Goal: Task Accomplishment & Management: Use online tool/utility

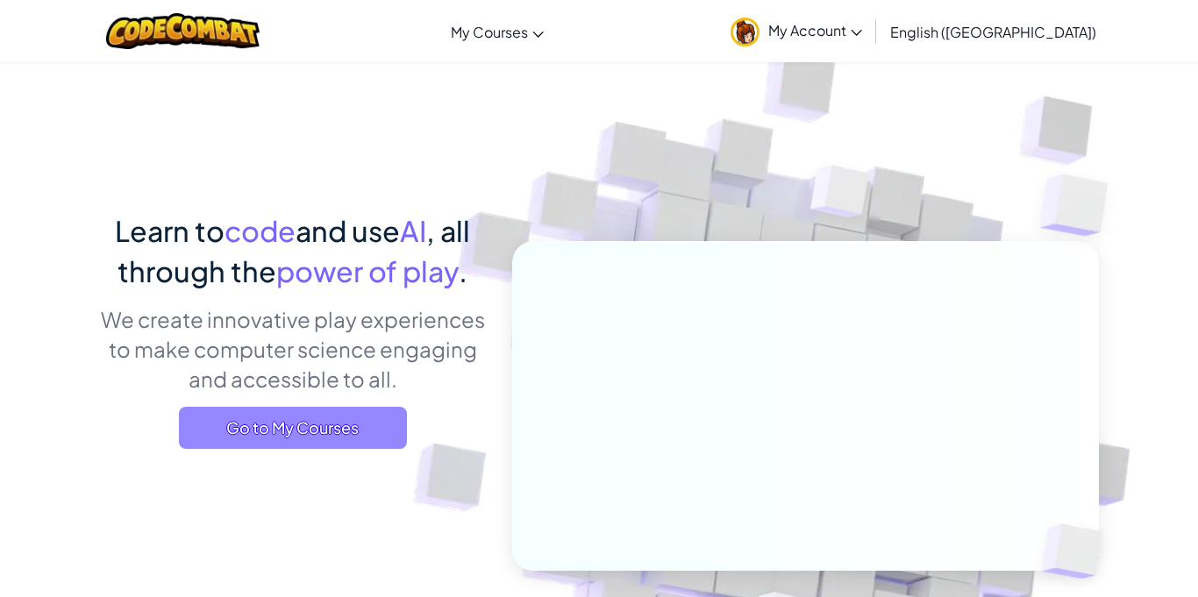
click at [239, 418] on span "Go to My Courses" at bounding box center [293, 428] width 228 height 42
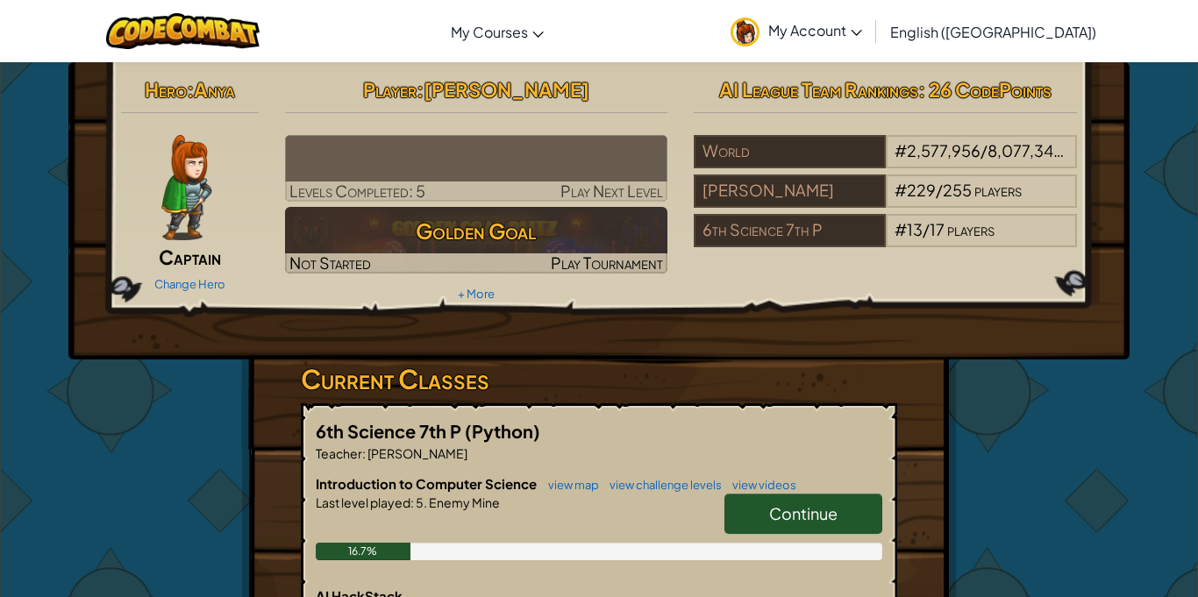
click at [801, 512] on span "Continue" at bounding box center [803, 513] width 68 height 20
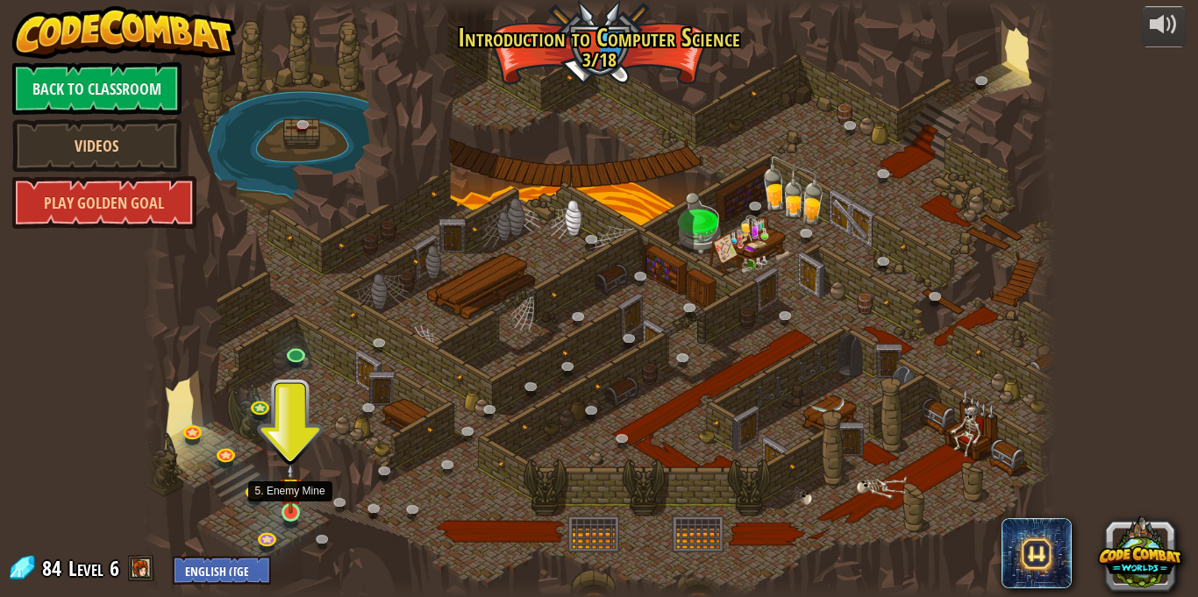
click at [291, 502] on img at bounding box center [291, 488] width 22 height 51
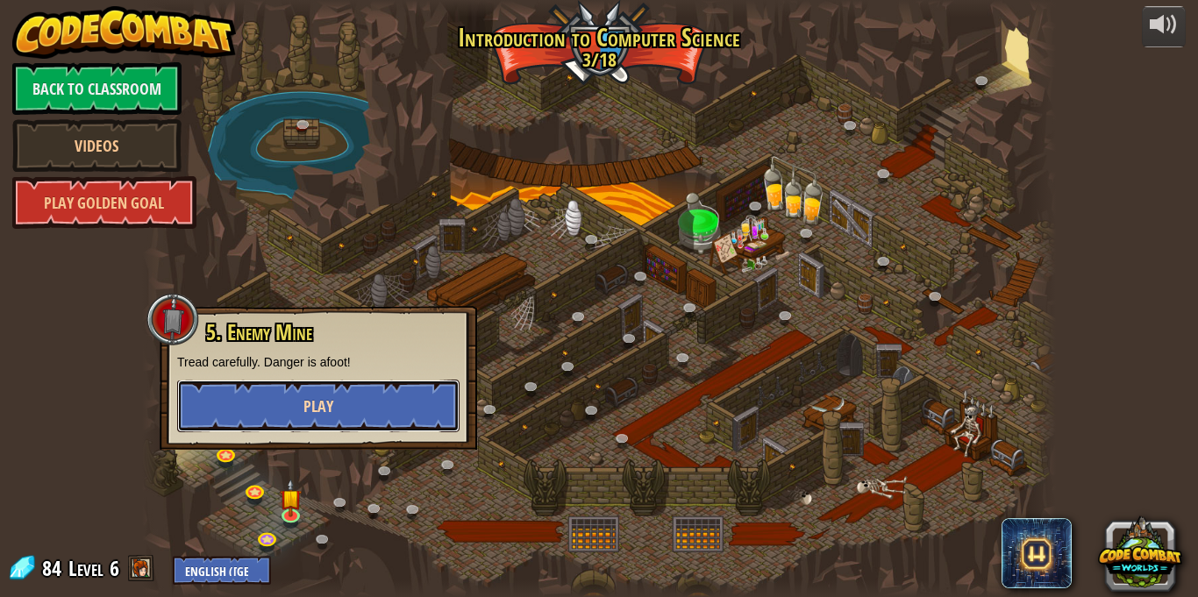
click at [338, 386] on button "Play" at bounding box center [318, 406] width 282 height 53
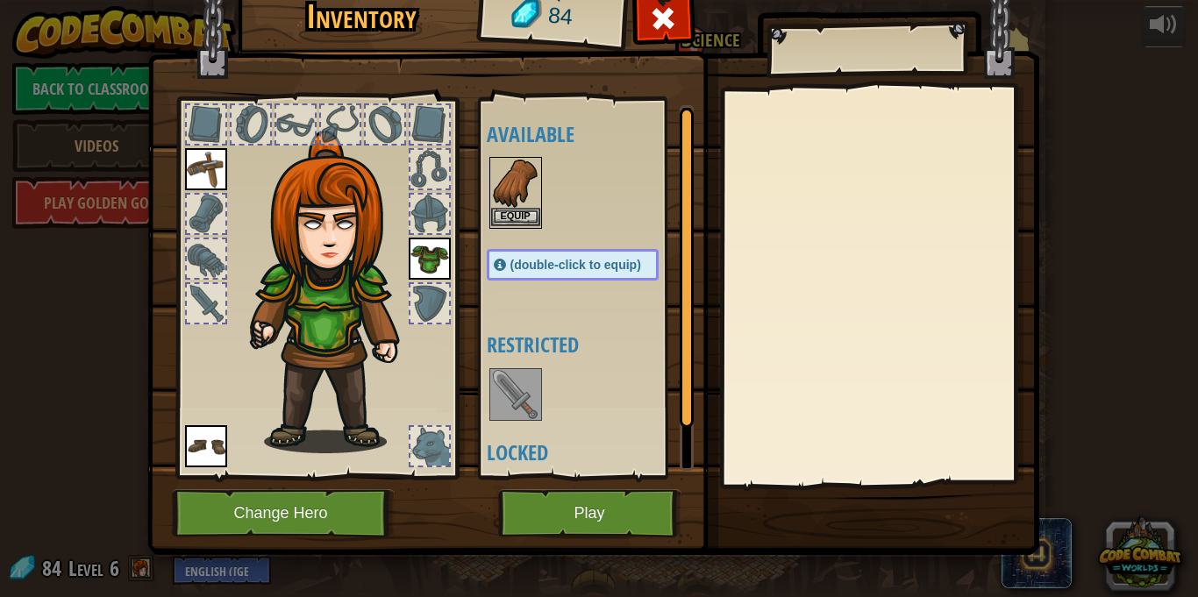
click at [529, 185] on img at bounding box center [515, 183] width 49 height 49
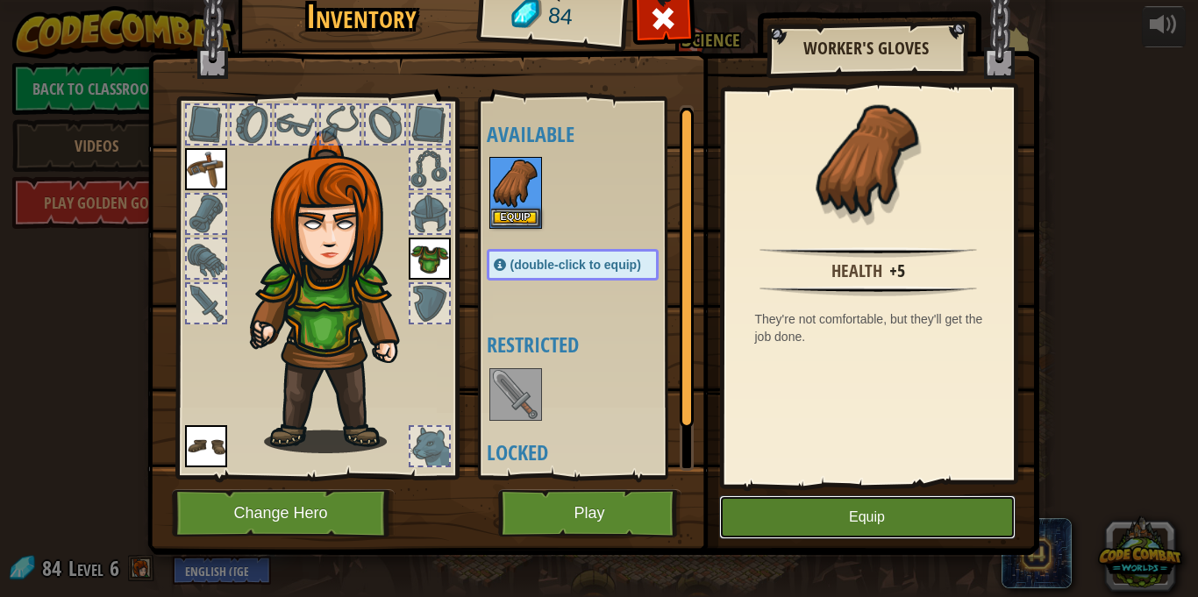
click at [832, 528] on button "Equip" at bounding box center [867, 517] width 296 height 44
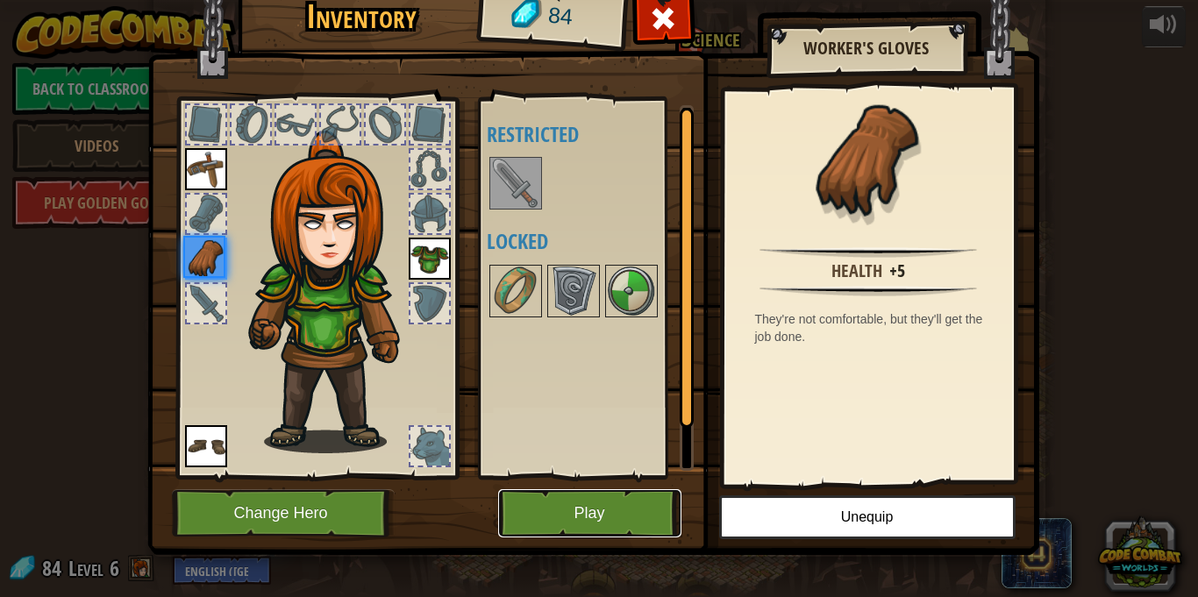
click at [605, 512] on button "Play" at bounding box center [589, 513] width 183 height 48
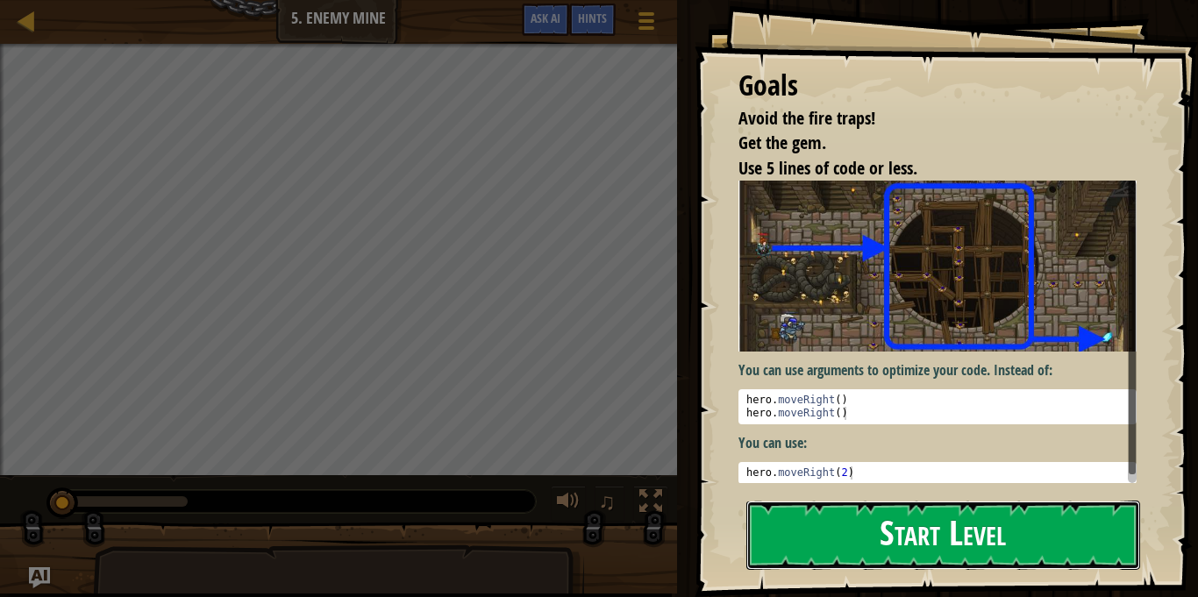
click at [865, 516] on button "Start Level" at bounding box center [943, 535] width 394 height 69
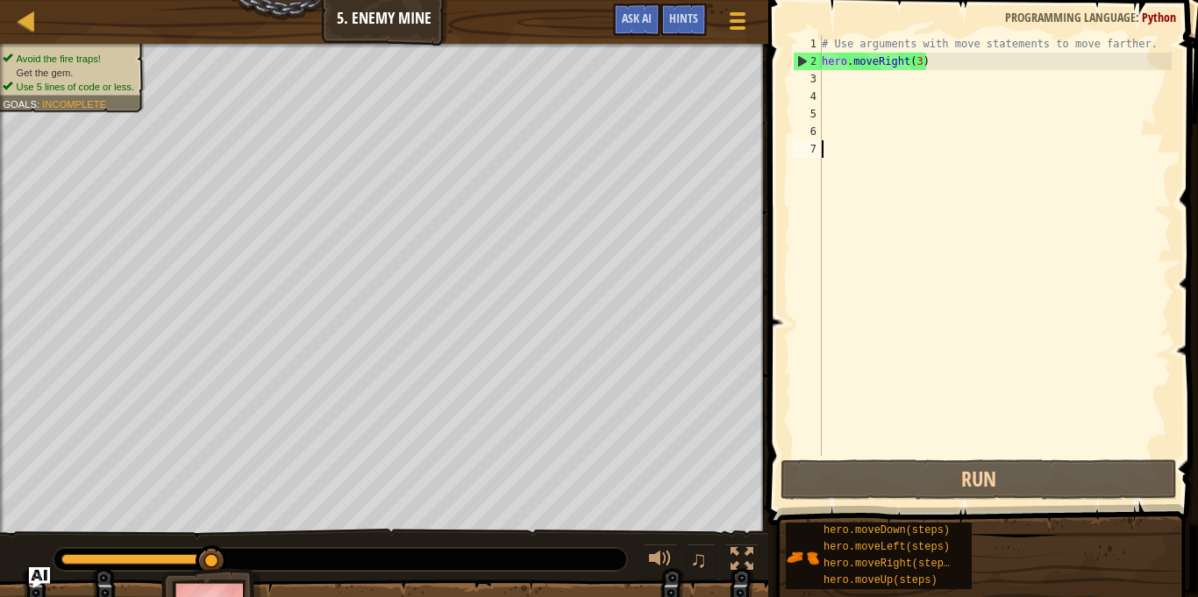
click at [833, 98] on div "# Use arguments with move statements to move farther. hero . moveRight ( 3 )" at bounding box center [994, 263] width 353 height 456
click at [829, 87] on div "# Use arguments with move statements to move farther. hero . moveRight ( 3 )" at bounding box center [994, 263] width 353 height 456
type textarea "up"
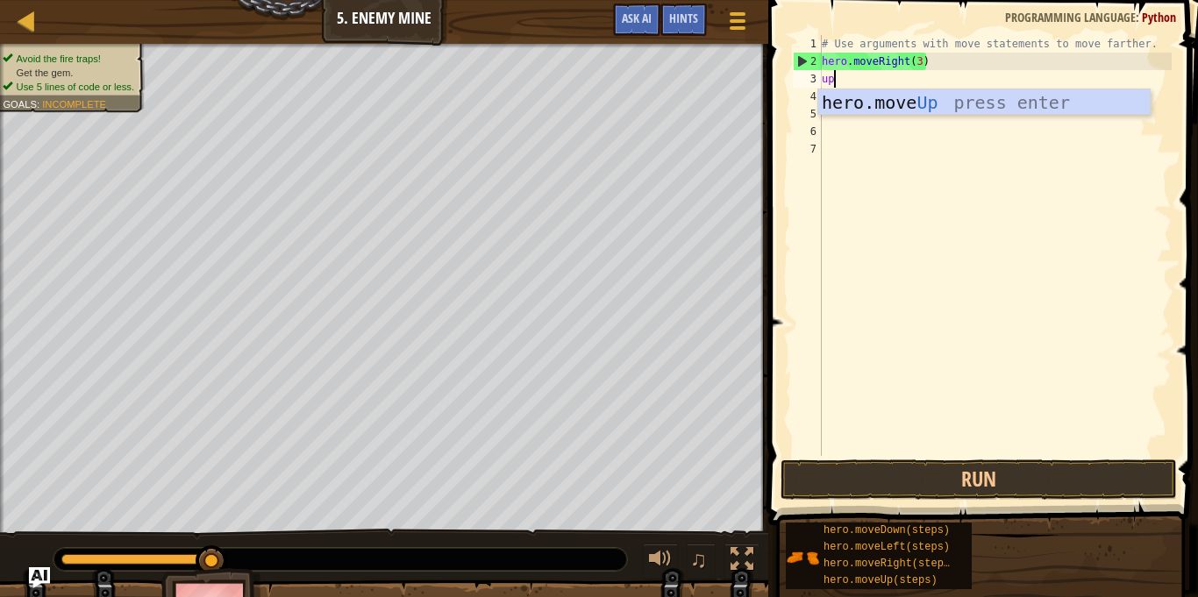
scroll to position [8, 1]
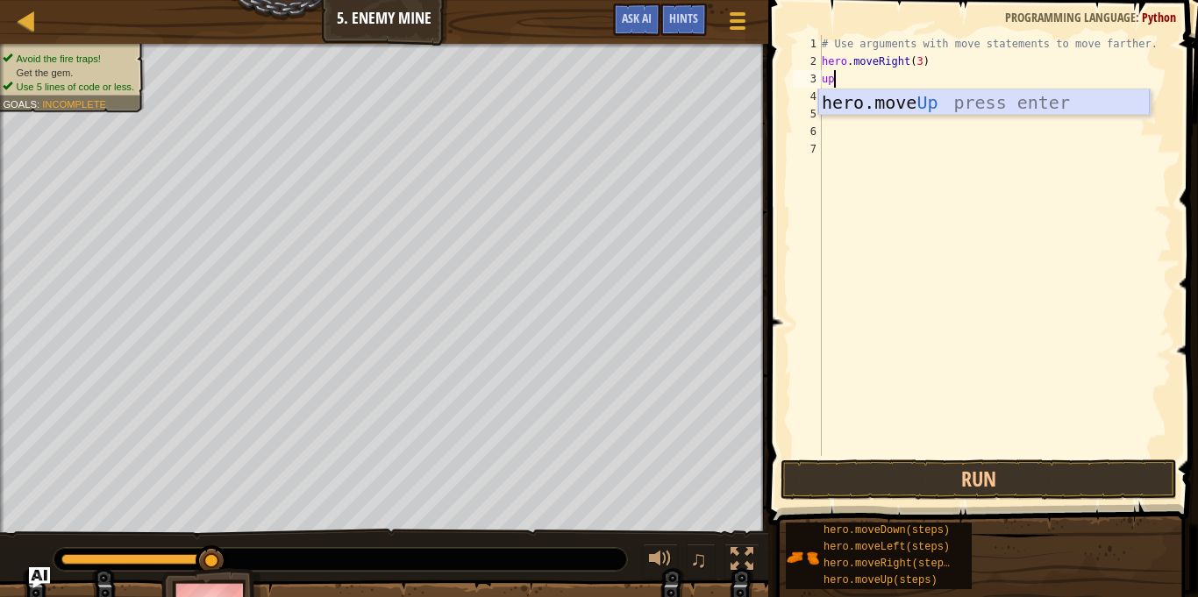
click at [934, 100] on div "hero.move Up press enter" at bounding box center [983, 128] width 331 height 79
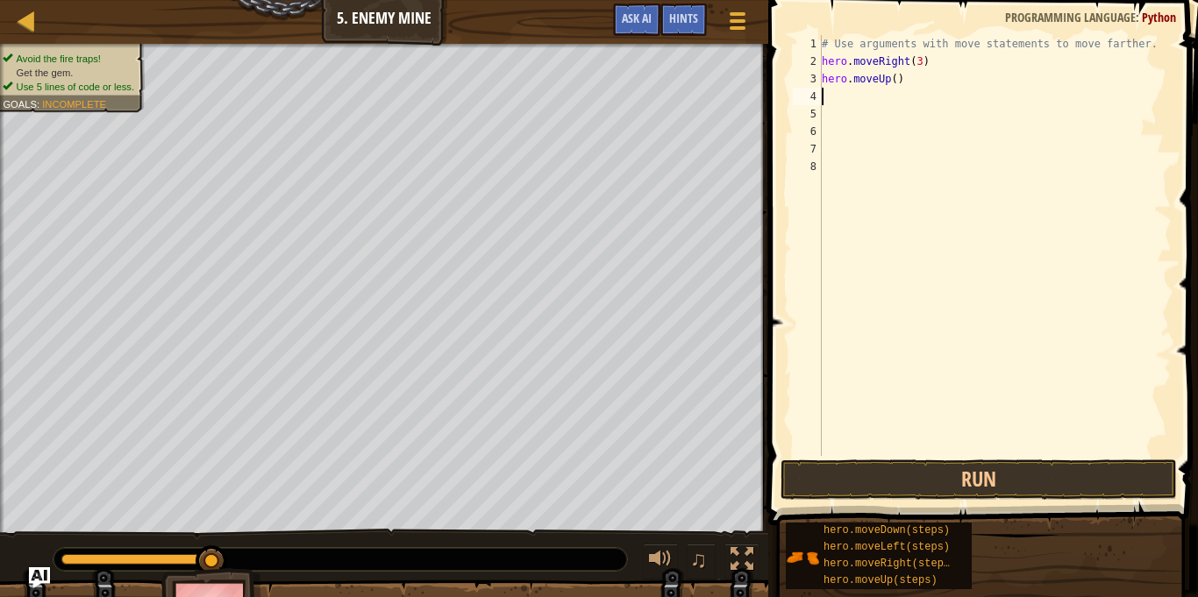
type textarea "r"
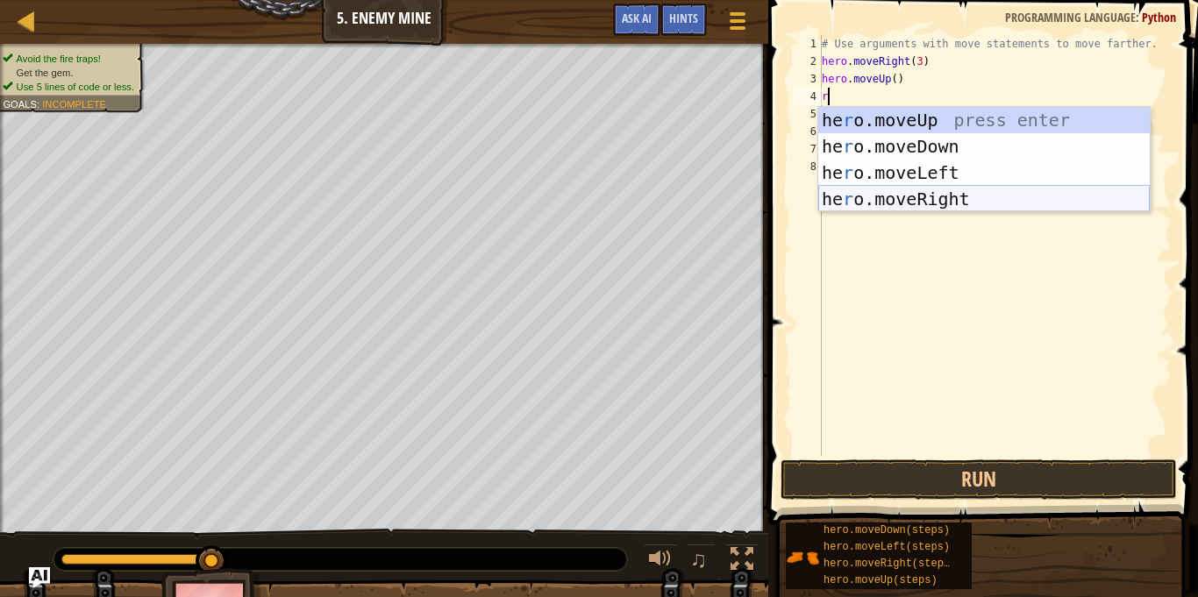
click at [975, 196] on div "he r o.moveUp press enter he r o.moveDown press enter he r o.moveLeft press ent…" at bounding box center [983, 186] width 331 height 158
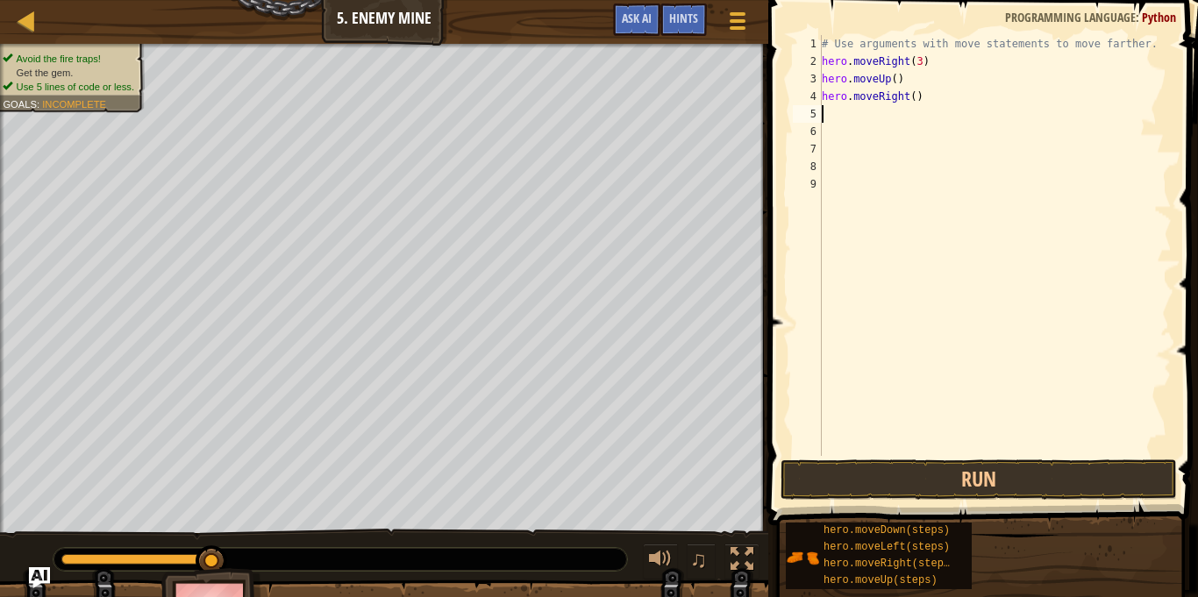
type textarea "d"
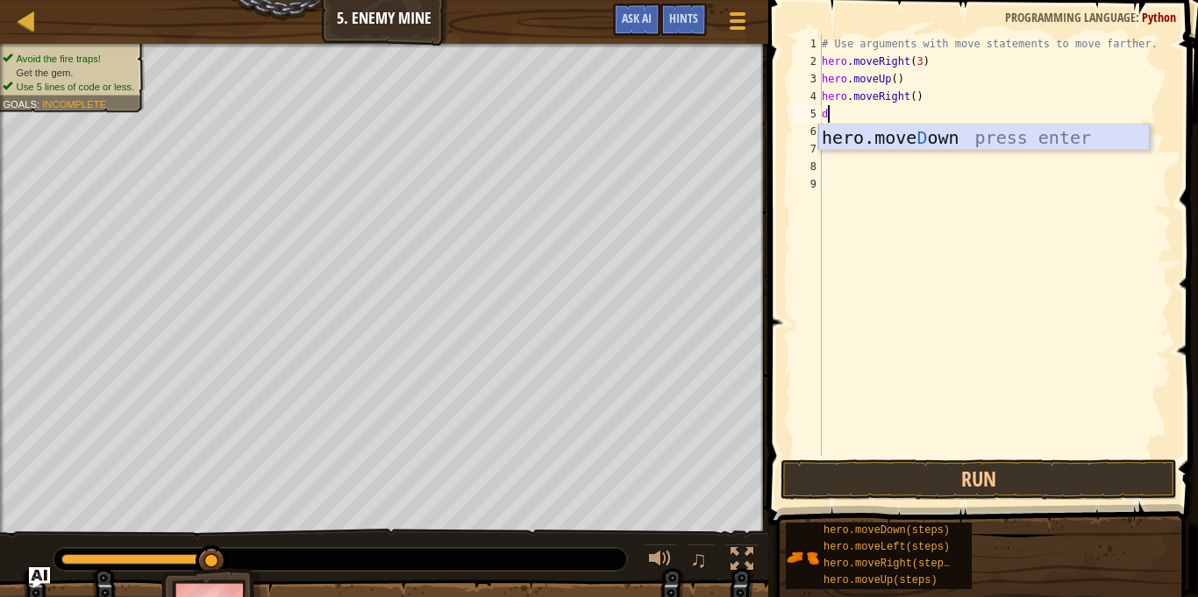
click at [922, 141] on div "hero.move D own press enter" at bounding box center [983, 164] width 331 height 79
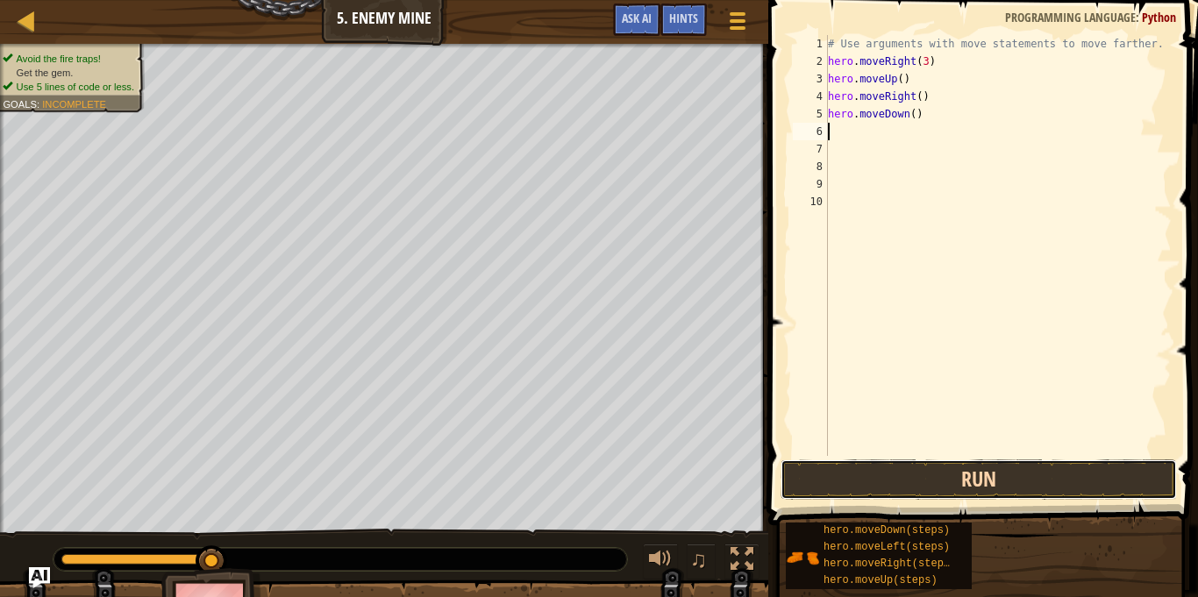
click at [1026, 469] on button "Run" at bounding box center [978, 479] width 396 height 40
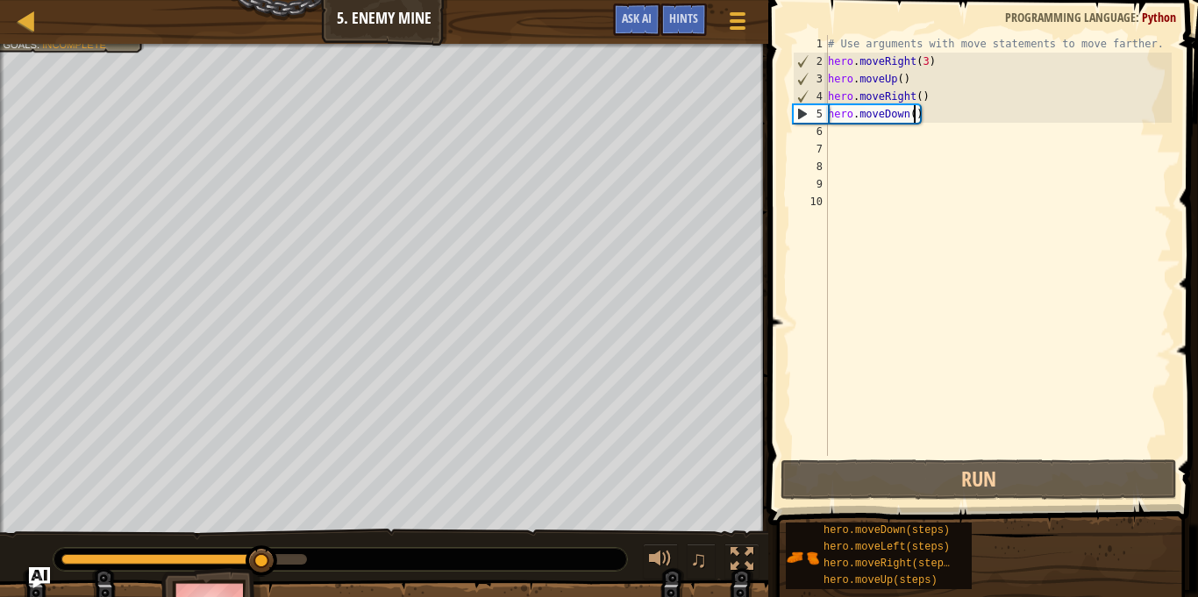
click at [914, 119] on div "# Use arguments with move statements to move farther. hero . moveRight ( 3 ) he…" at bounding box center [997, 263] width 347 height 456
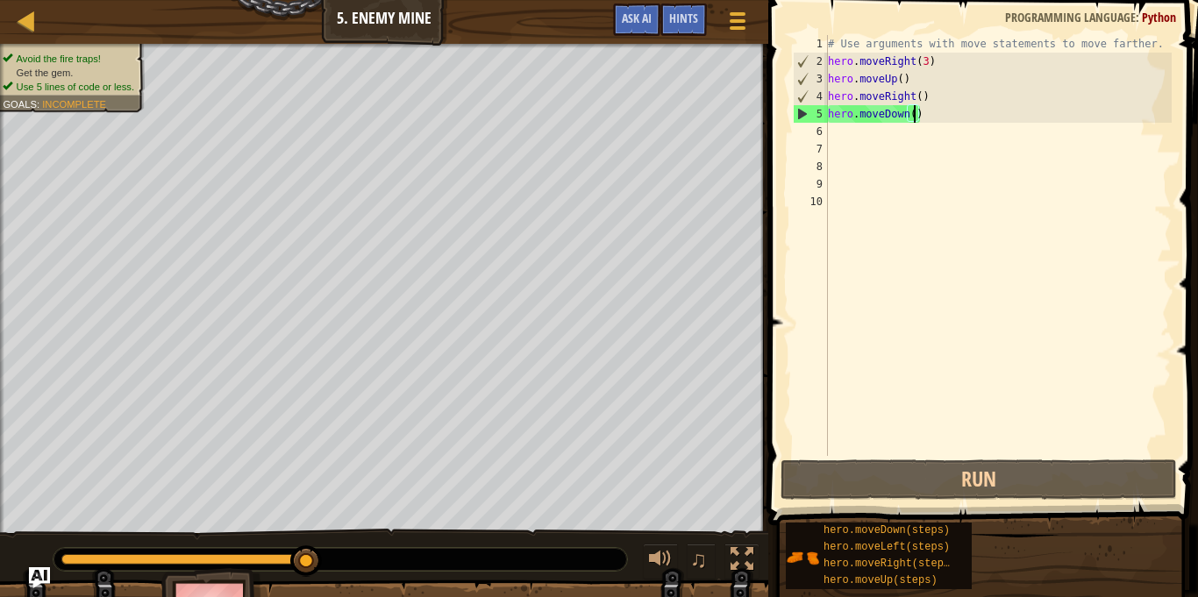
type textarea "hero.moveDown(2)"
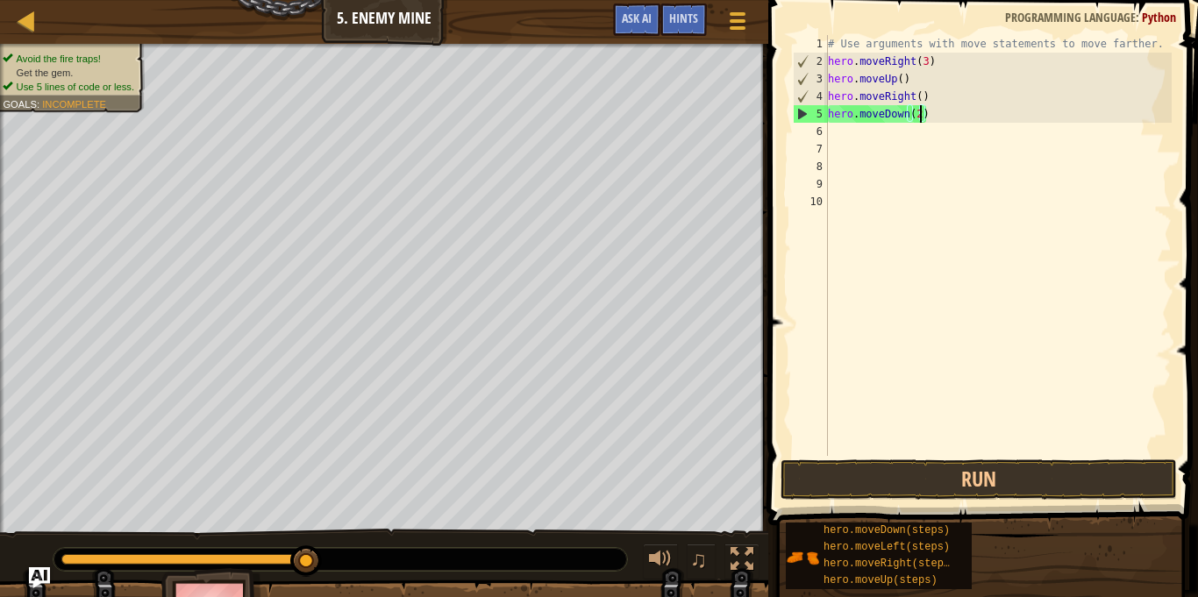
scroll to position [8, 13]
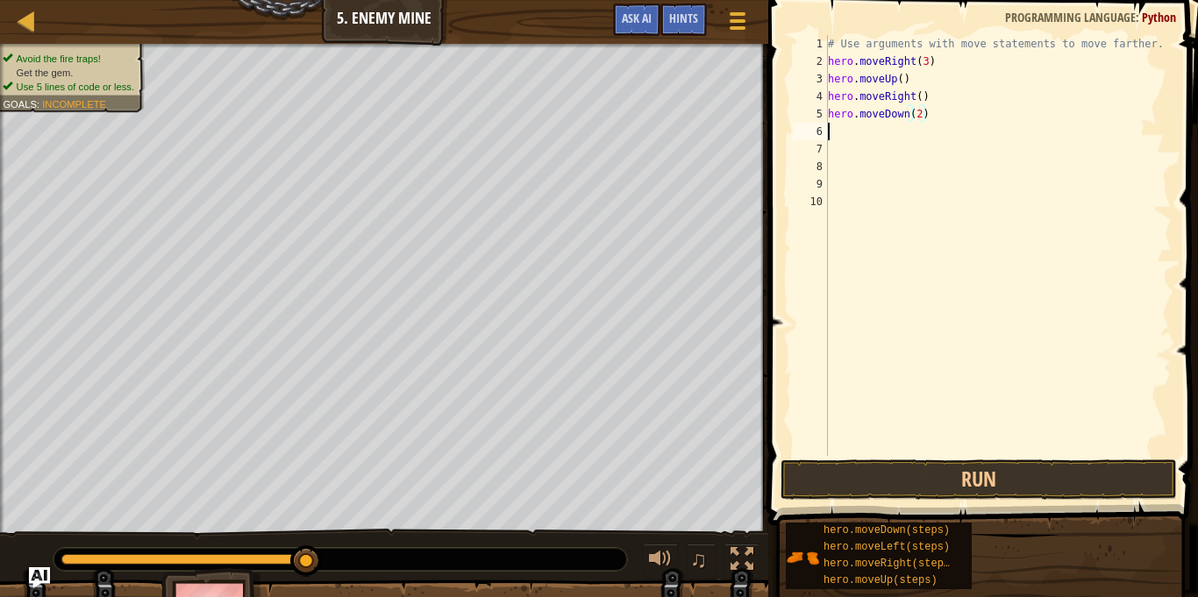
click at [877, 132] on div "# Use arguments with move statements to move farther. hero . moveRight ( 3 ) he…" at bounding box center [997, 263] width 347 height 456
type textarea "l"
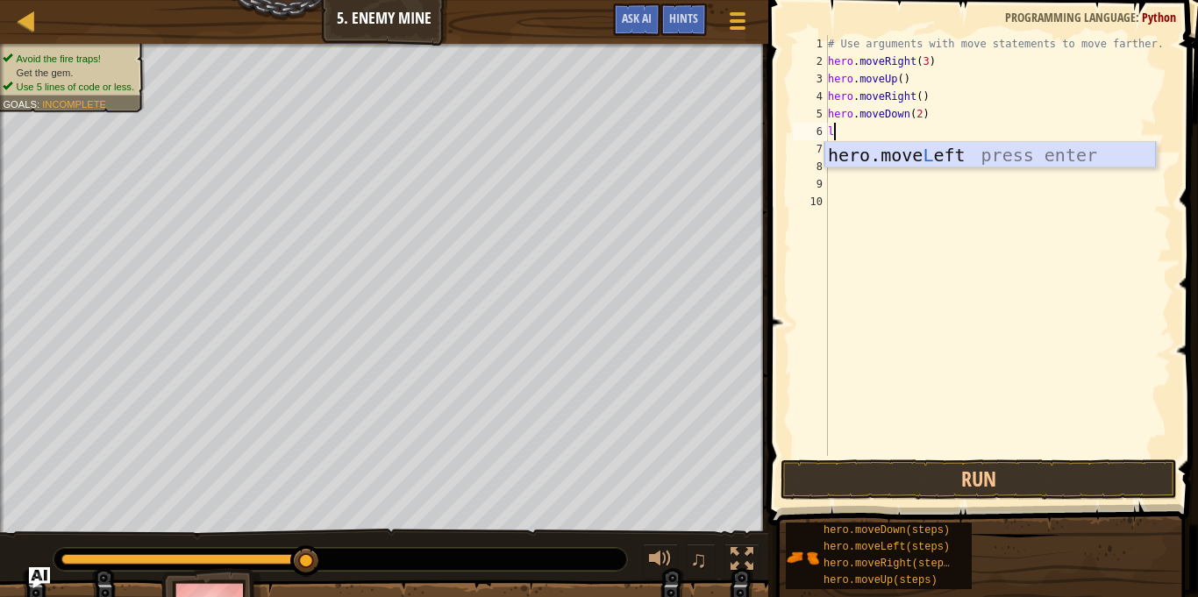
click at [944, 160] on div "hero.move L eft press enter" at bounding box center [989, 181] width 331 height 79
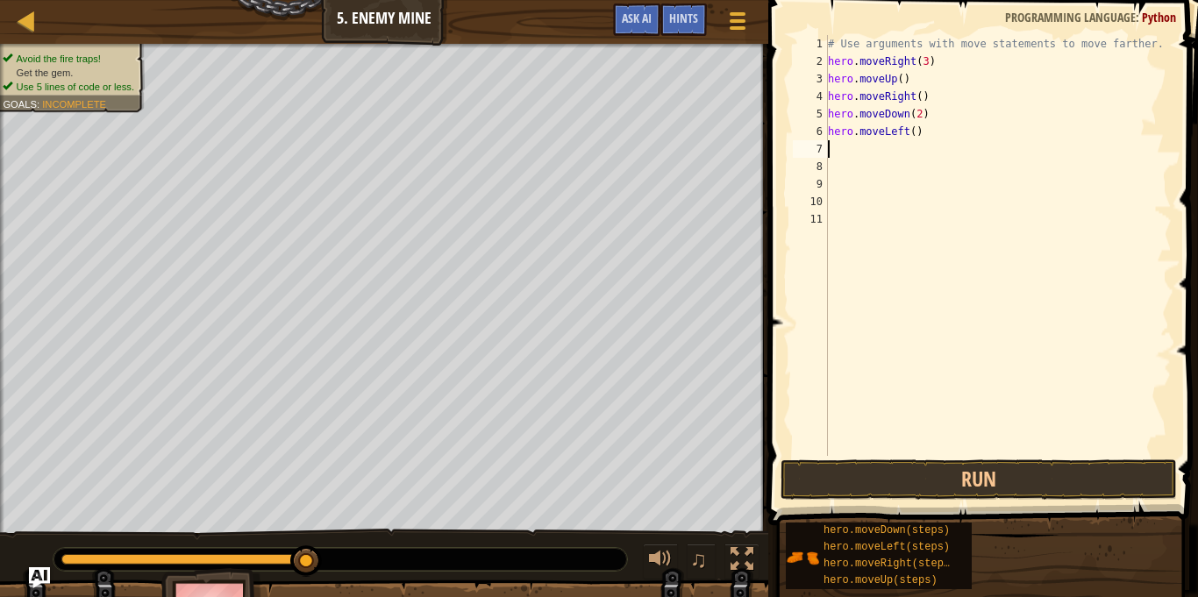
click at [912, 137] on div "# Use arguments with move statements to move farther. hero . moveRight ( 3 ) he…" at bounding box center [997, 263] width 347 height 456
click at [904, 131] on div "# Use arguments with move statements to move farther. hero . moveRight ( 3 ) he…" at bounding box center [997, 263] width 347 height 456
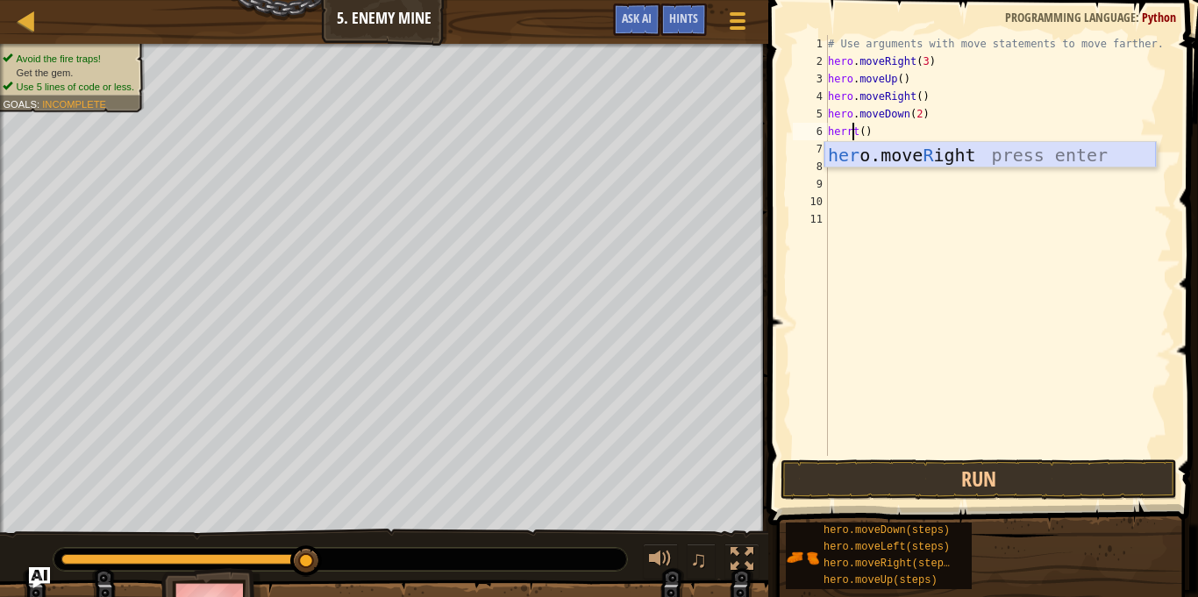
click at [941, 147] on div "her o.move R ight press enter" at bounding box center [989, 181] width 331 height 79
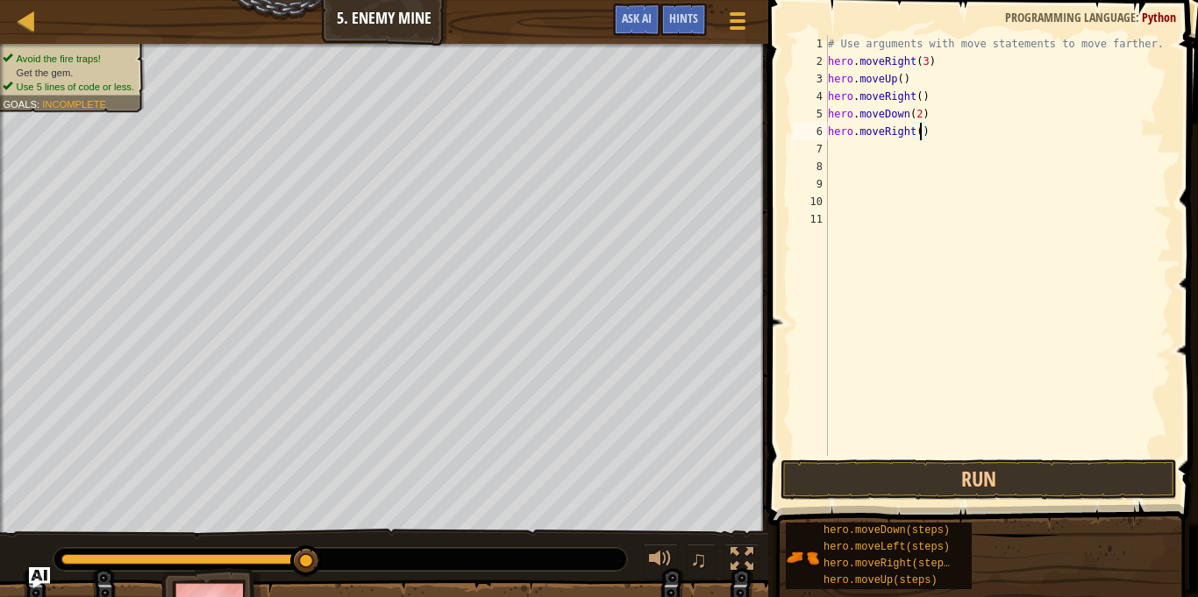
click at [920, 128] on div "# Use arguments with move statements to move farther. hero . moveRight ( 3 ) he…" at bounding box center [997, 263] width 347 height 456
click at [965, 477] on button "Run" at bounding box center [978, 479] width 396 height 40
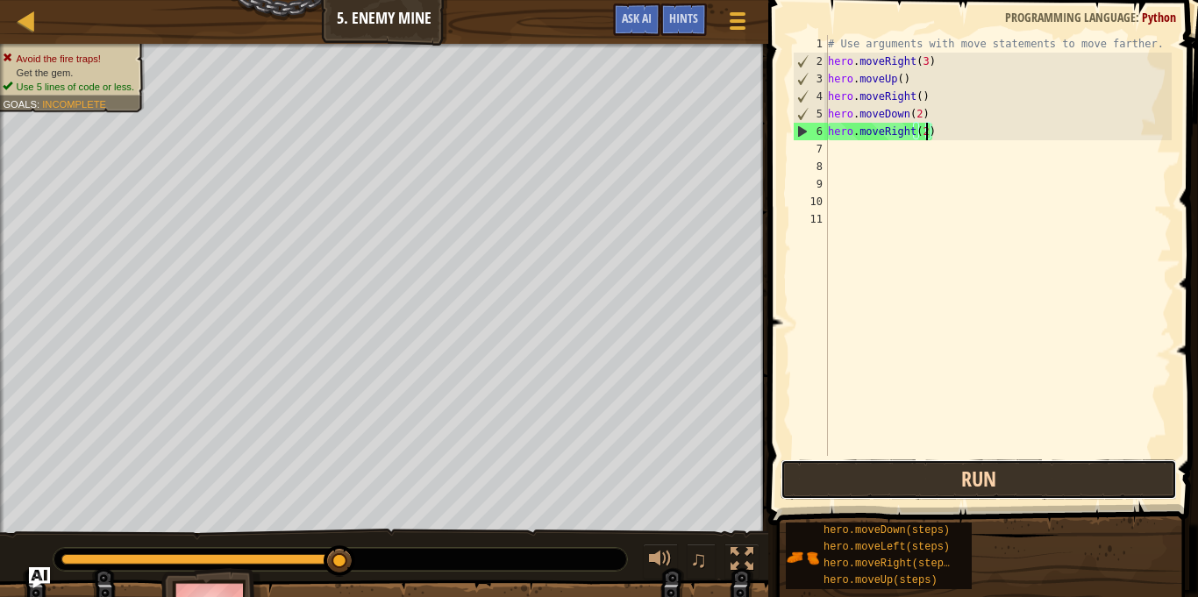
click at [1054, 474] on button "Run" at bounding box center [978, 479] width 396 height 40
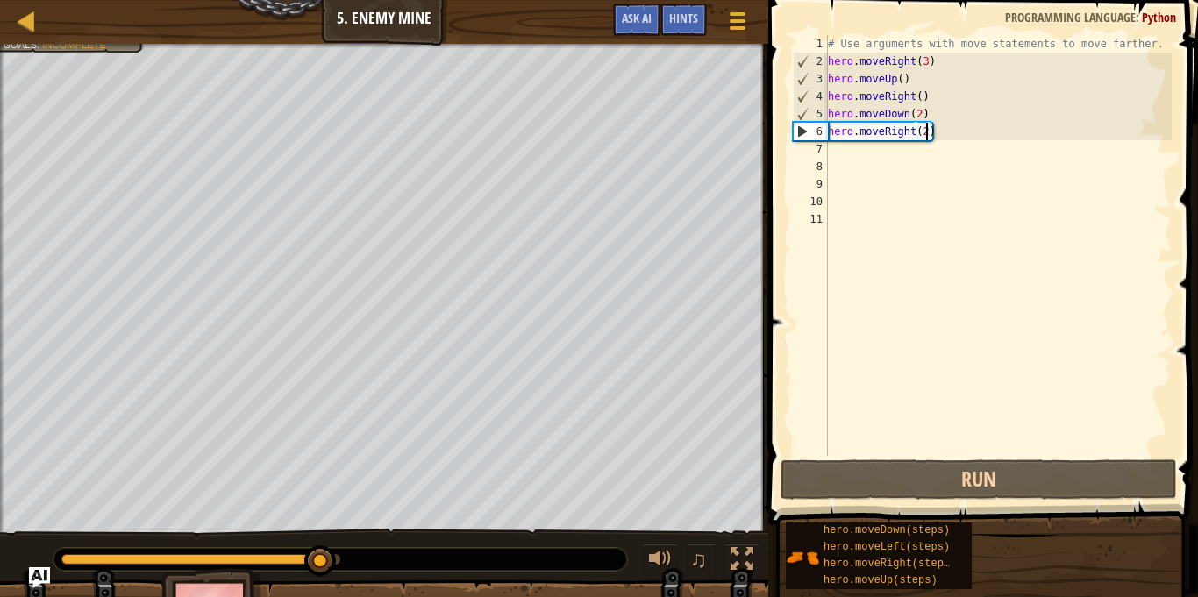
click at [923, 110] on div "# Use arguments with move statements to move farther. hero . moveRight ( 3 ) he…" at bounding box center [997, 263] width 347 height 456
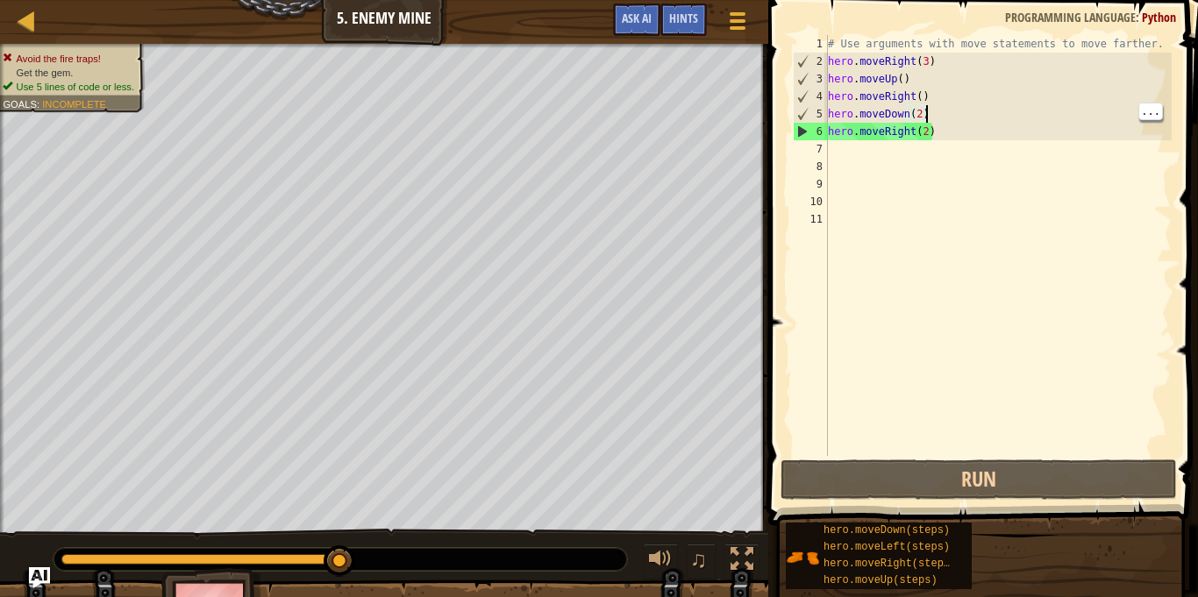
click at [915, 115] on div "# Use arguments with move statements to move farther. hero . moveRight ( 3 ) he…" at bounding box center [997, 263] width 347 height 456
click at [914, 118] on div "# Use arguments with move statements to move farther. hero . moveRight ( 3 ) he…" at bounding box center [997, 263] width 347 height 456
click at [920, 108] on div "# Use arguments with move statements to move farther. hero . moveRight ( 3 ) he…" at bounding box center [997, 263] width 347 height 456
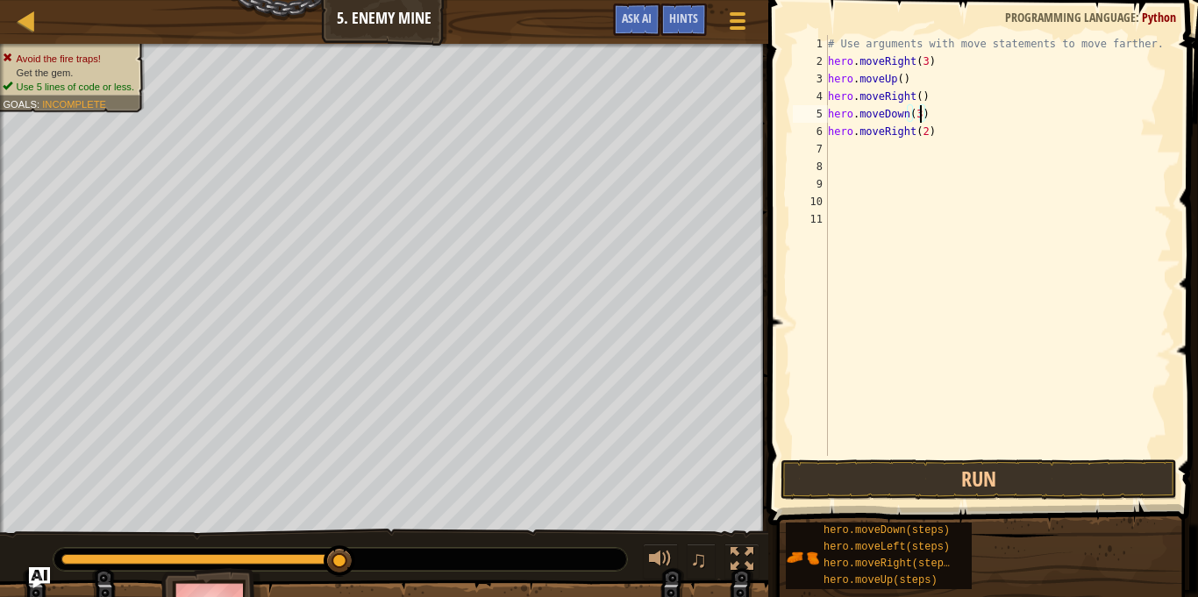
click at [925, 131] on div "# Use arguments with move statements to move farther. hero . moveRight ( 3 ) he…" at bounding box center [997, 263] width 347 height 456
type textarea "hero.moveRight(3)"
click at [1038, 480] on button "Run" at bounding box center [978, 479] width 396 height 40
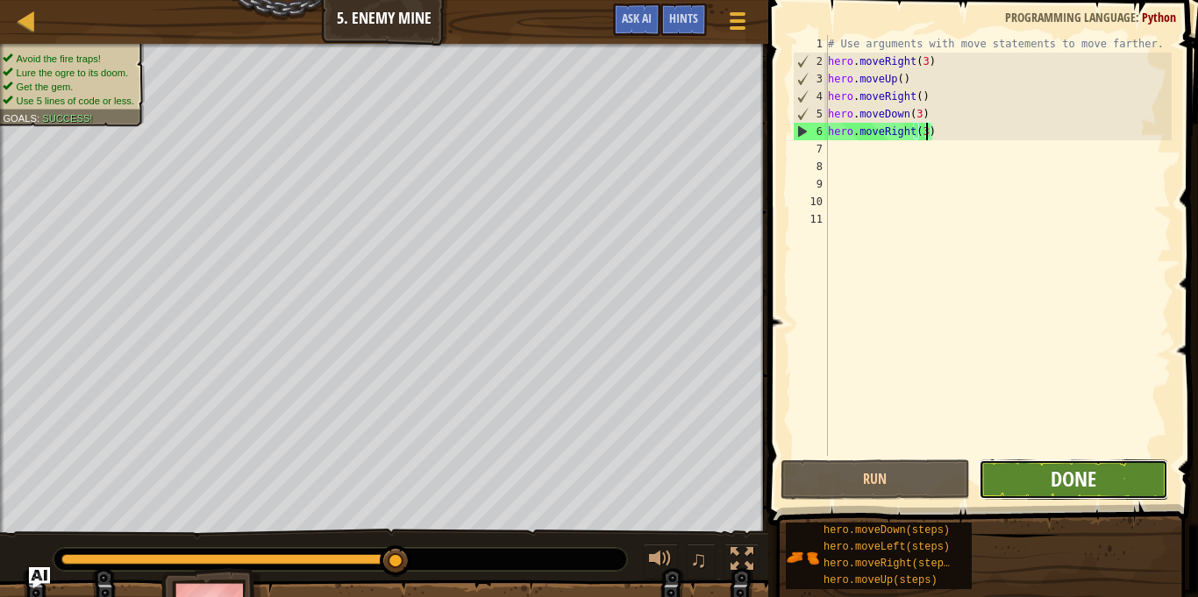
click at [1085, 474] on span "Done" at bounding box center [1074, 479] width 46 height 28
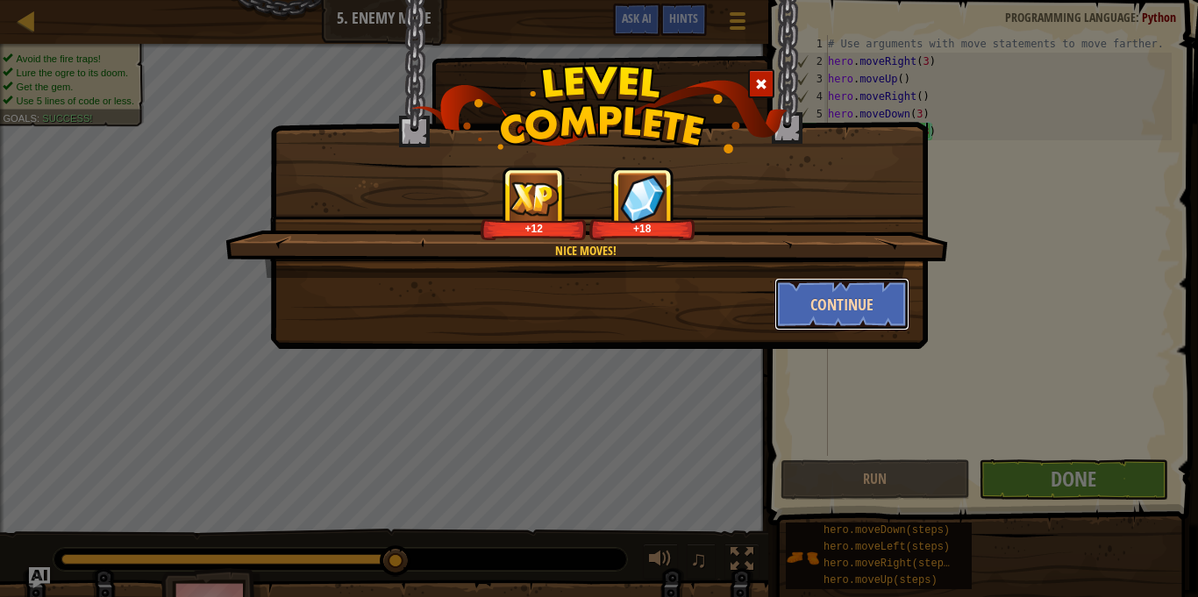
click at [840, 296] on button "Continue" at bounding box center [842, 304] width 136 height 53
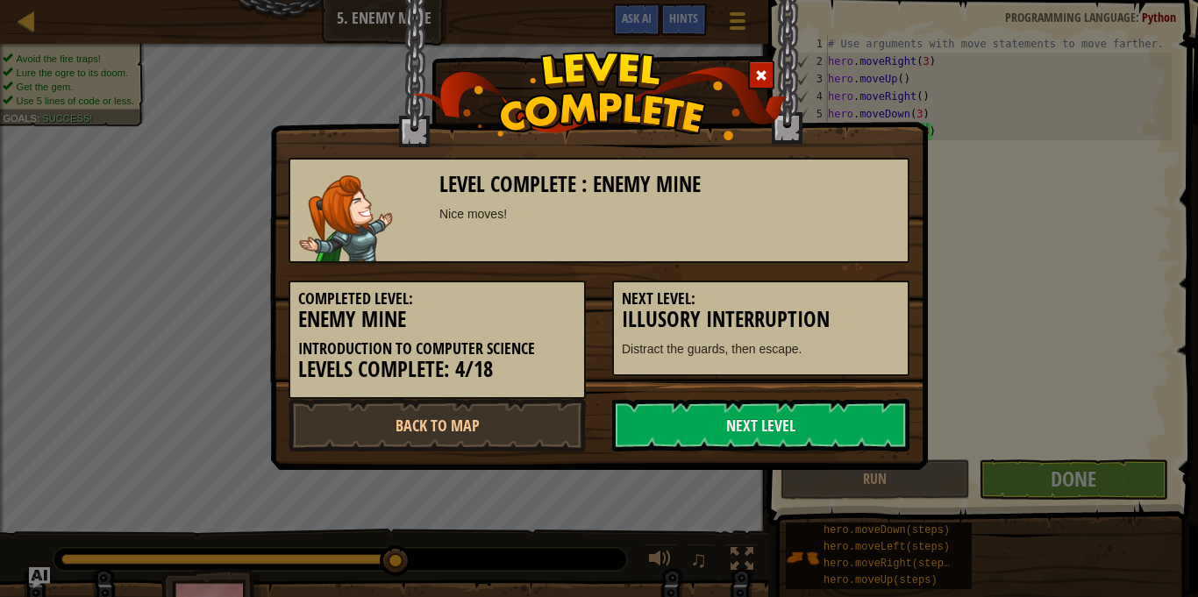
click at [865, 296] on h5 "Next Level:" at bounding box center [761, 299] width 278 height 18
click at [830, 449] on link "Next Level" at bounding box center [760, 425] width 297 height 53
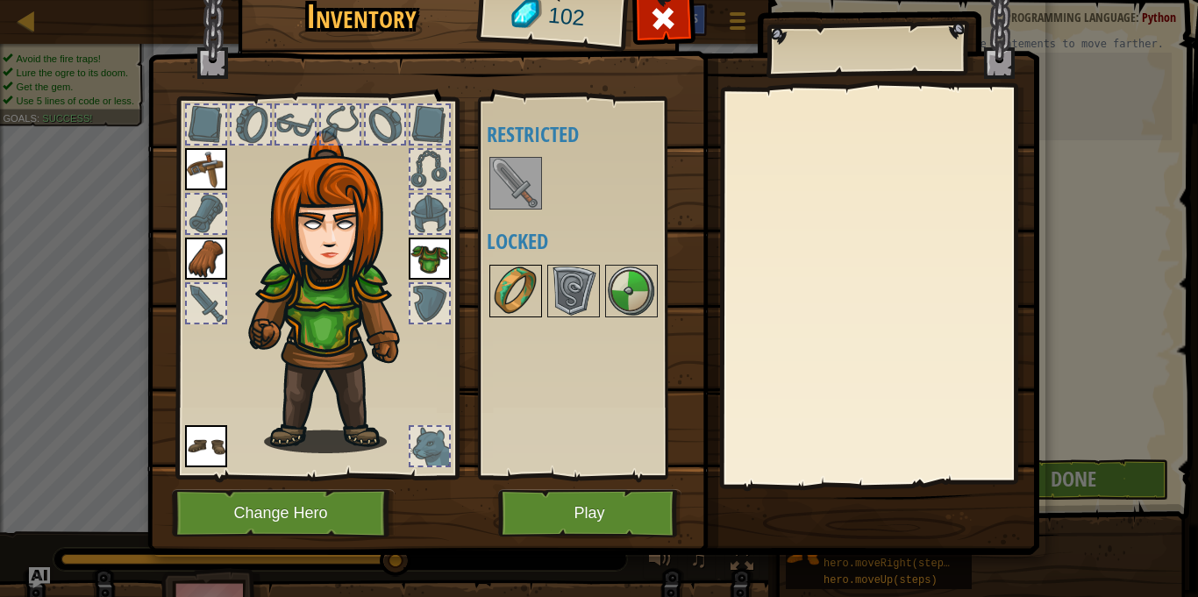
click at [517, 290] on img at bounding box center [515, 291] width 49 height 49
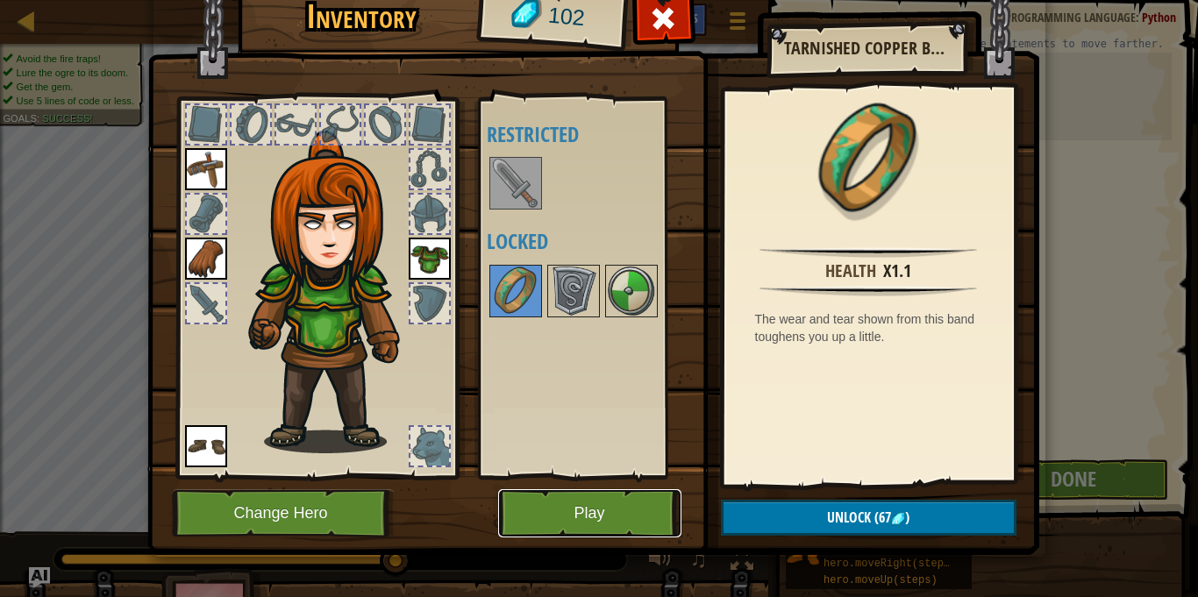
click at [622, 515] on button "Play" at bounding box center [589, 513] width 183 height 48
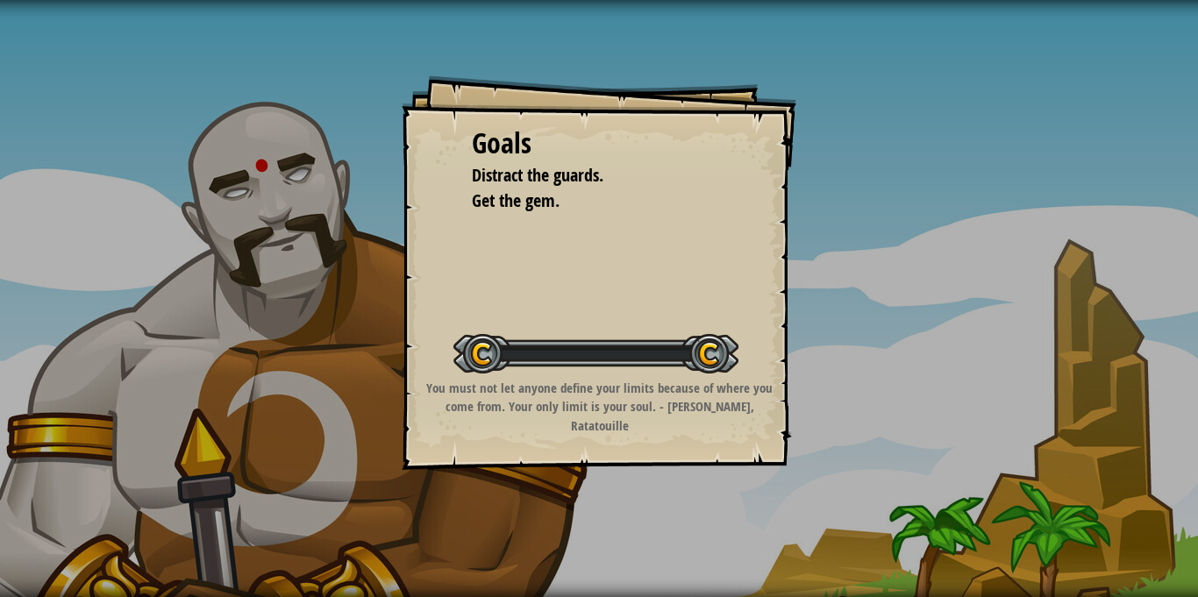
click at [639, 503] on div "Goals Distract the guards. Get the gem. Start Level Error loading from server. …" at bounding box center [599, 298] width 1198 height 597
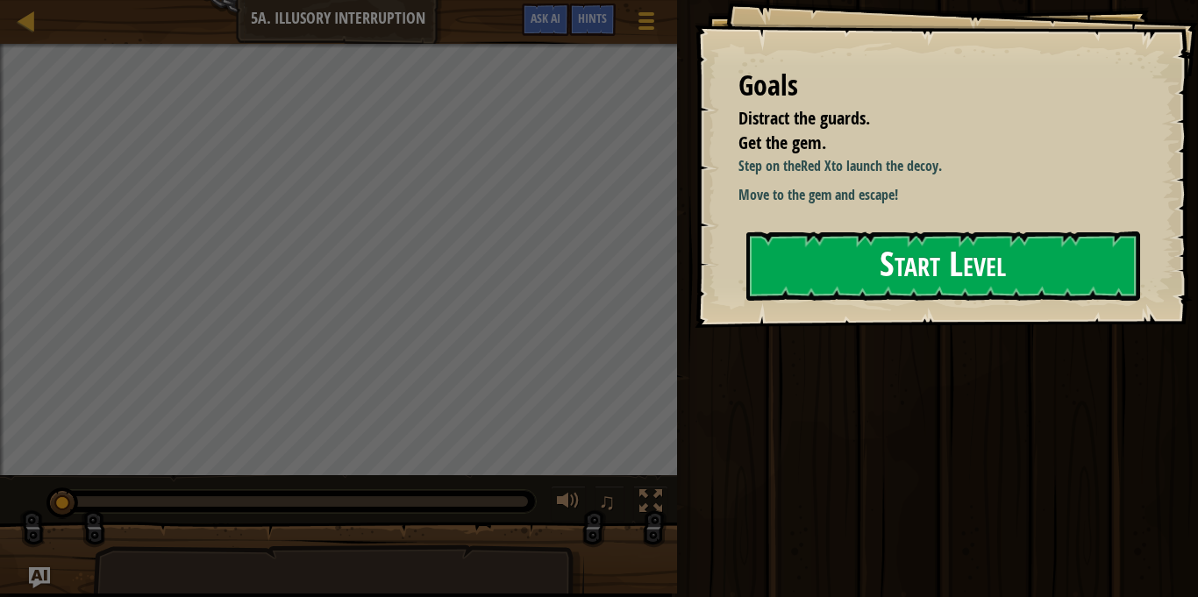
click at [896, 251] on button "Start Level" at bounding box center [943, 266] width 394 height 69
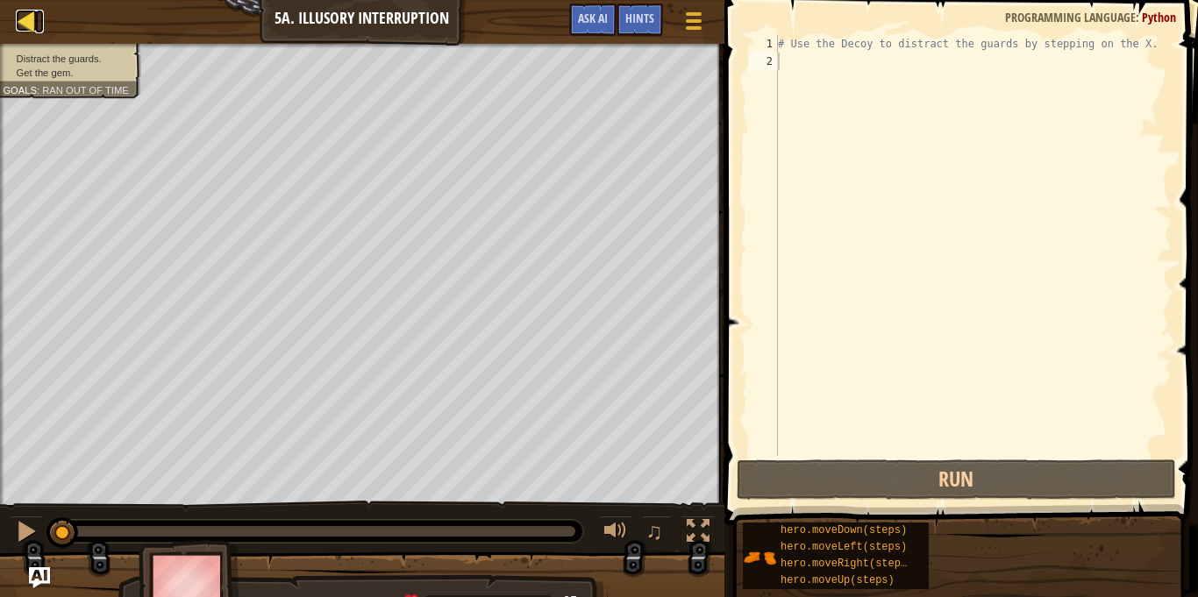
click at [36, 14] on div at bounding box center [27, 21] width 22 height 22
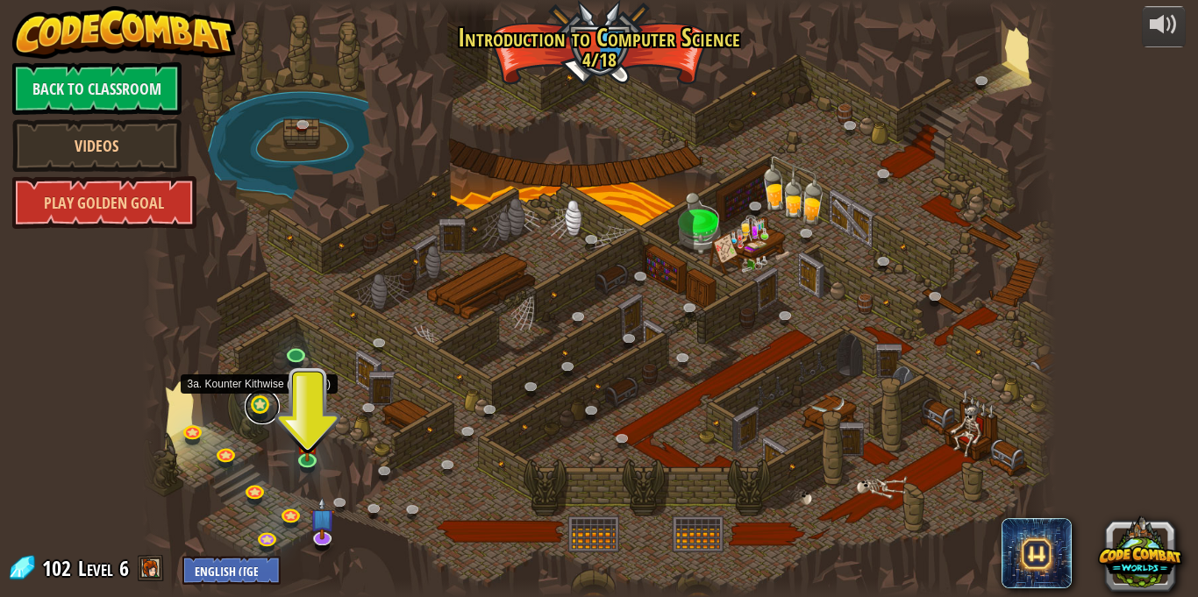
click at [260, 400] on link at bounding box center [262, 406] width 35 height 35
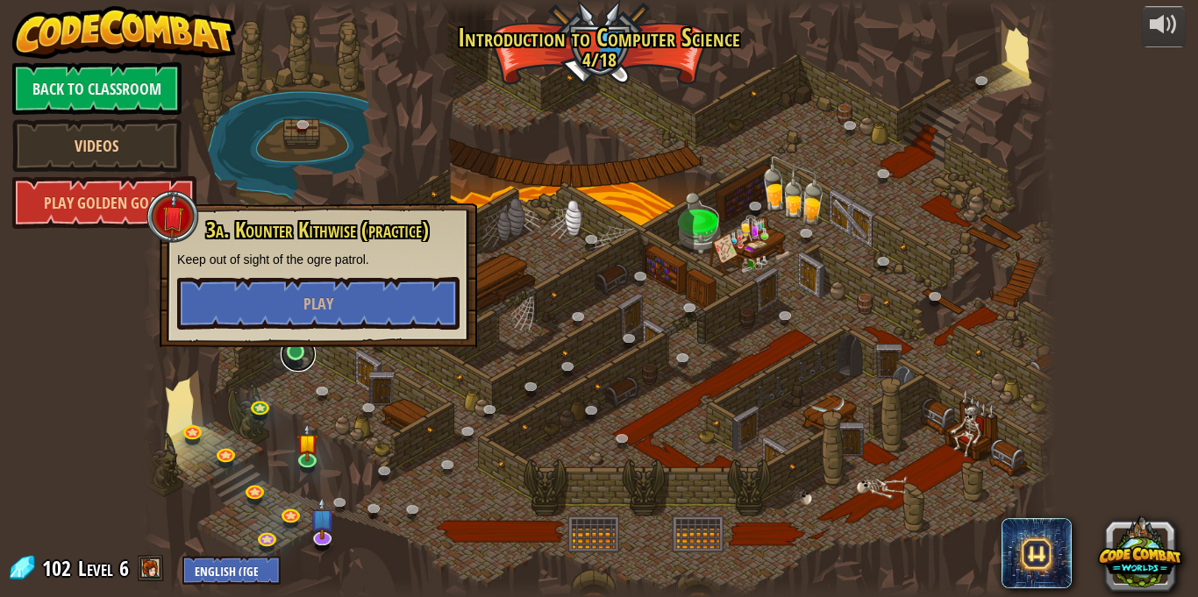
click at [292, 359] on link at bounding box center [298, 354] width 35 height 35
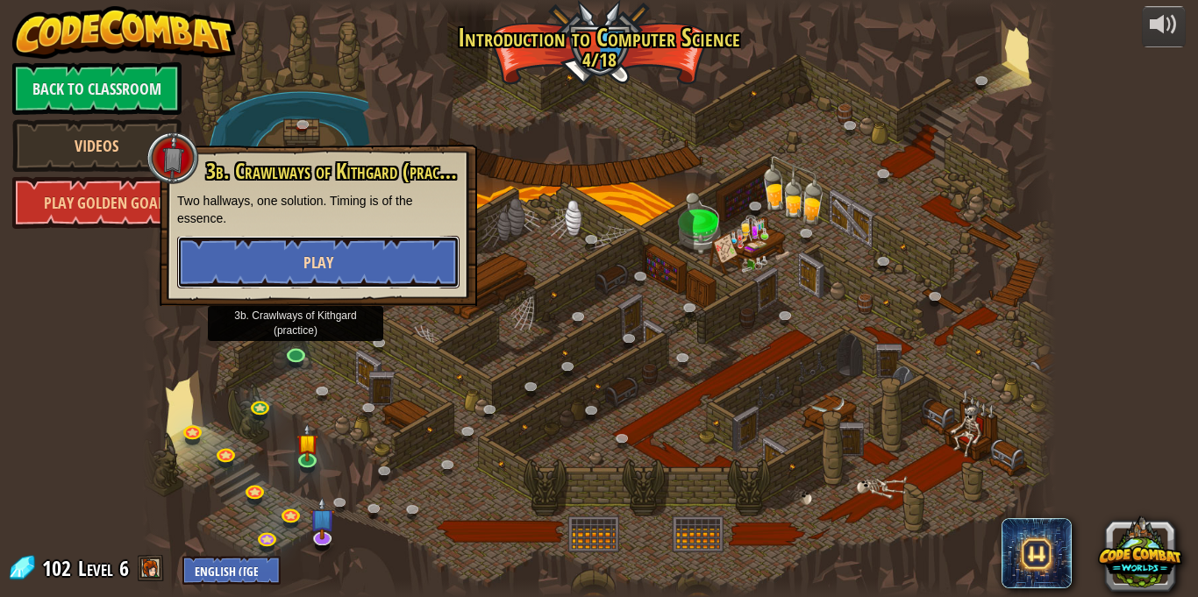
click at [317, 266] on span "Play" at bounding box center [318, 263] width 30 height 22
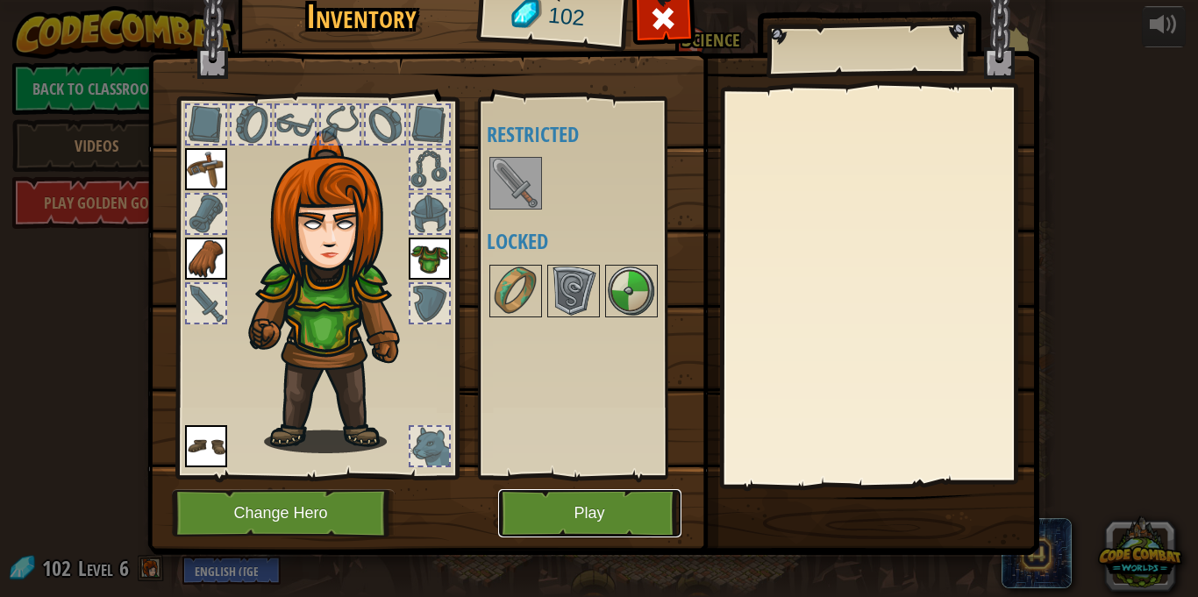
click at [604, 525] on button "Play" at bounding box center [589, 513] width 183 height 48
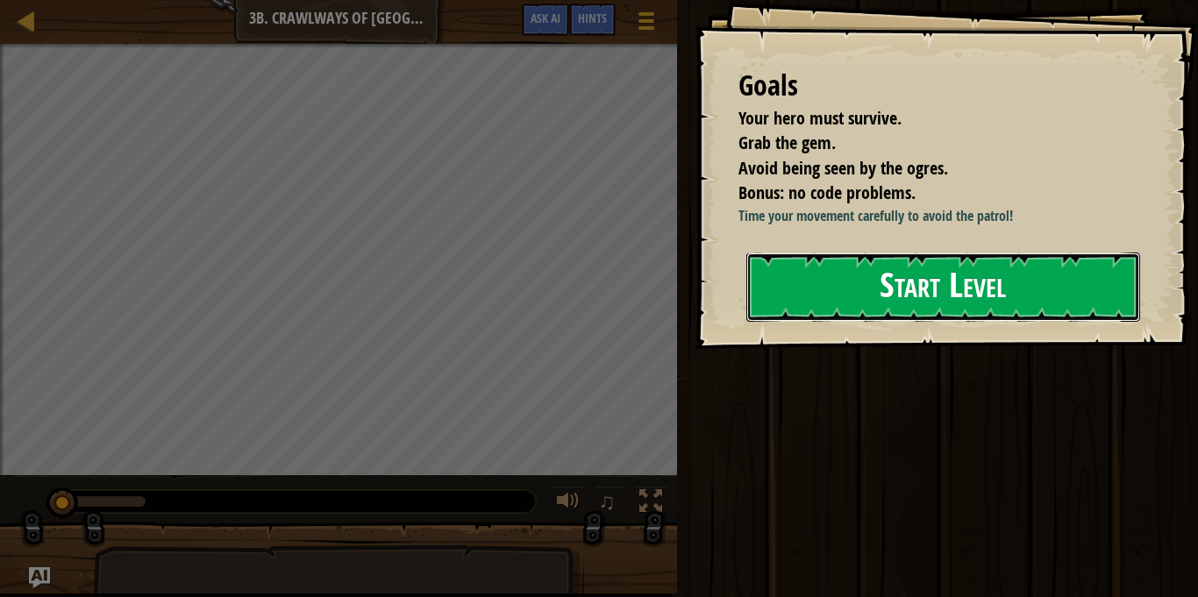
click at [891, 271] on button "Start Level" at bounding box center [943, 287] width 394 height 69
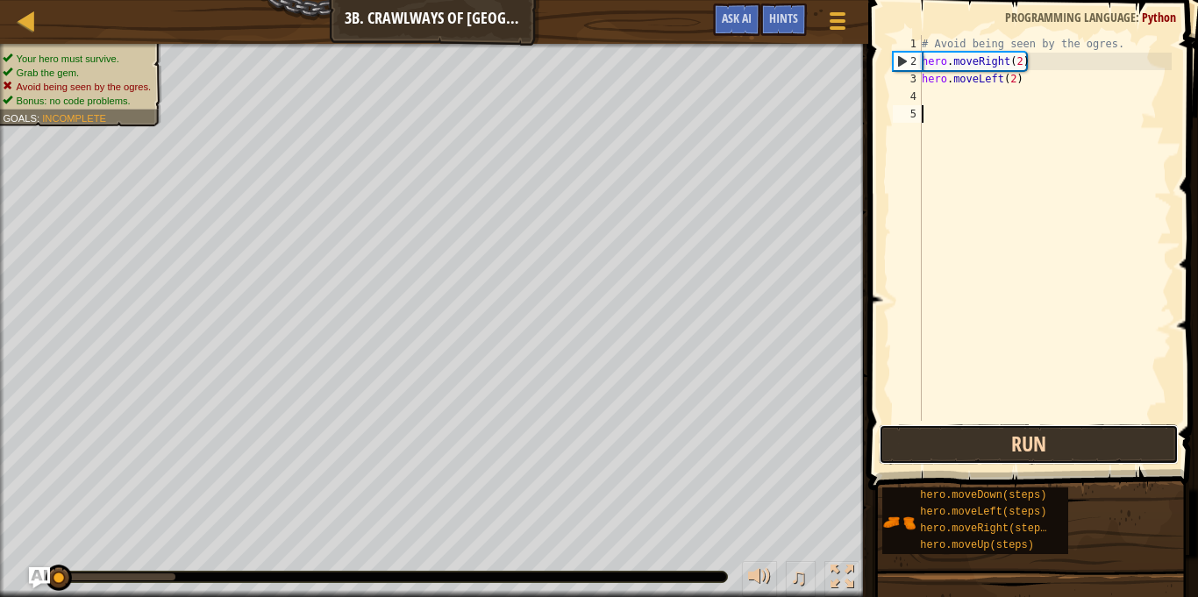
click at [963, 449] on button "Run" at bounding box center [1029, 444] width 300 height 40
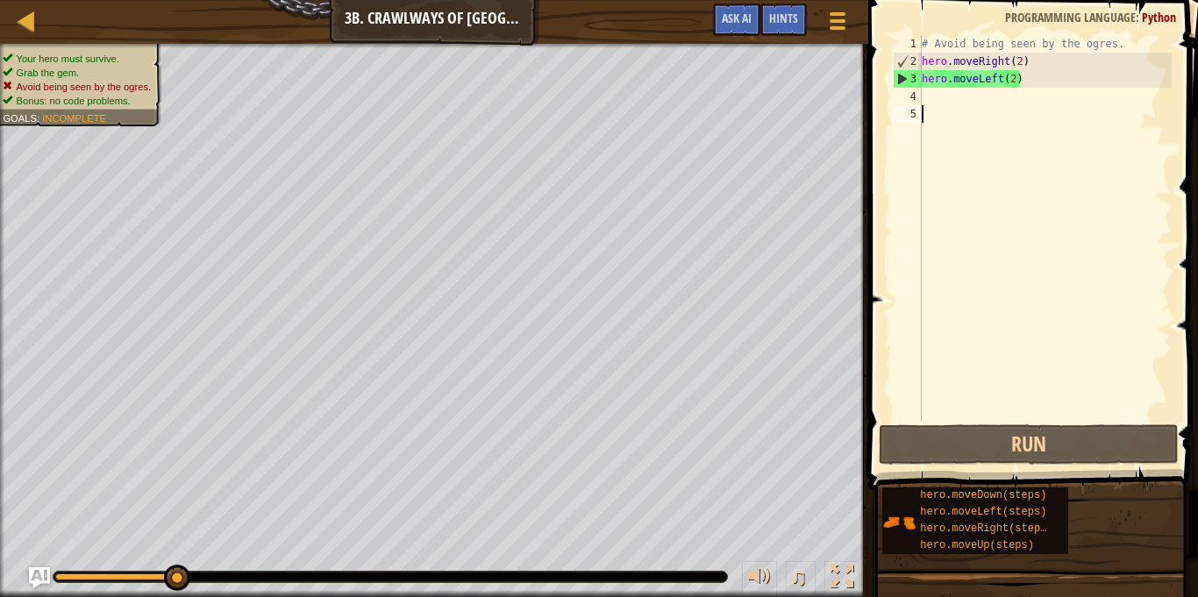
click at [950, 89] on div "# Avoid being seen by the ogres. hero . moveRight ( 2 ) hero . moveLeft ( 2 )" at bounding box center [1044, 245] width 253 height 421
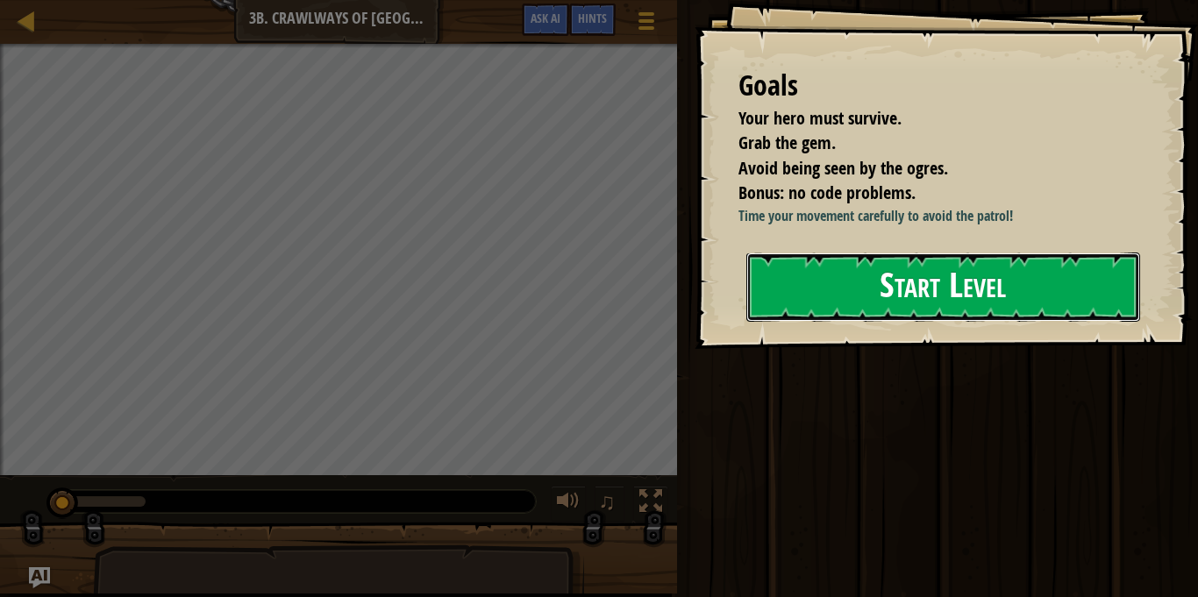
click at [878, 292] on button "Start Level" at bounding box center [943, 287] width 394 height 69
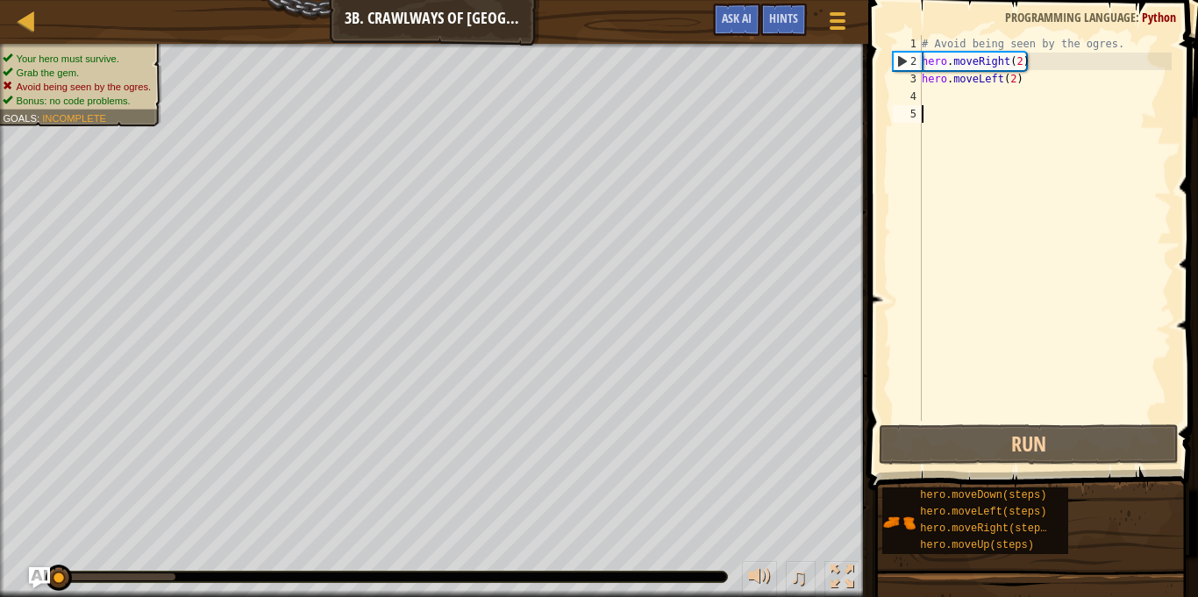
type textarea "h"
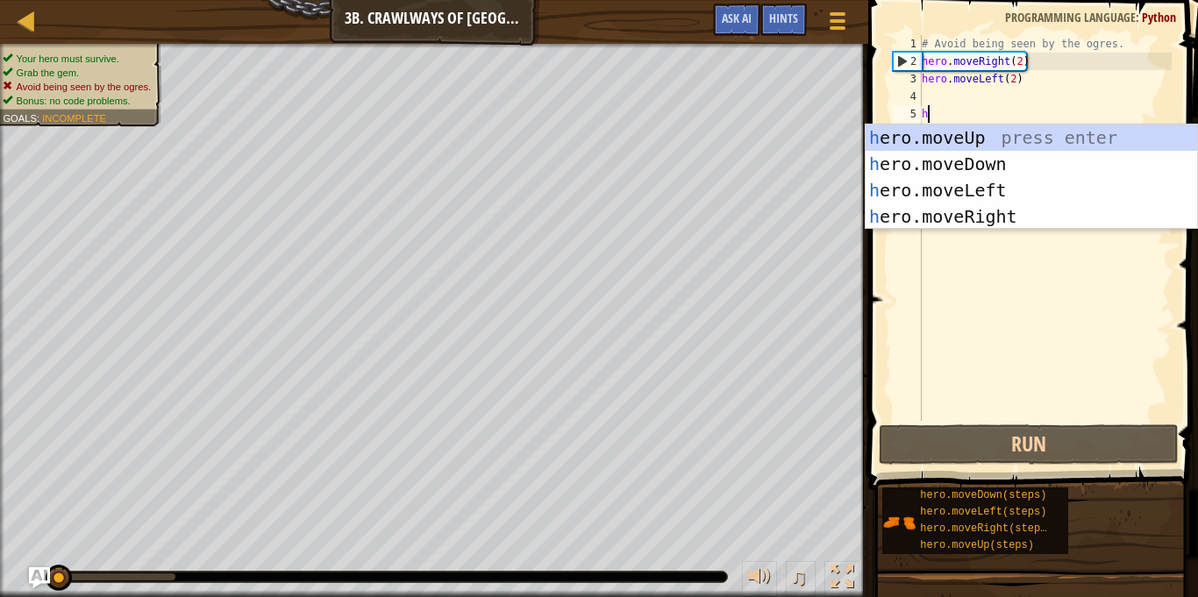
scroll to position [8, 0]
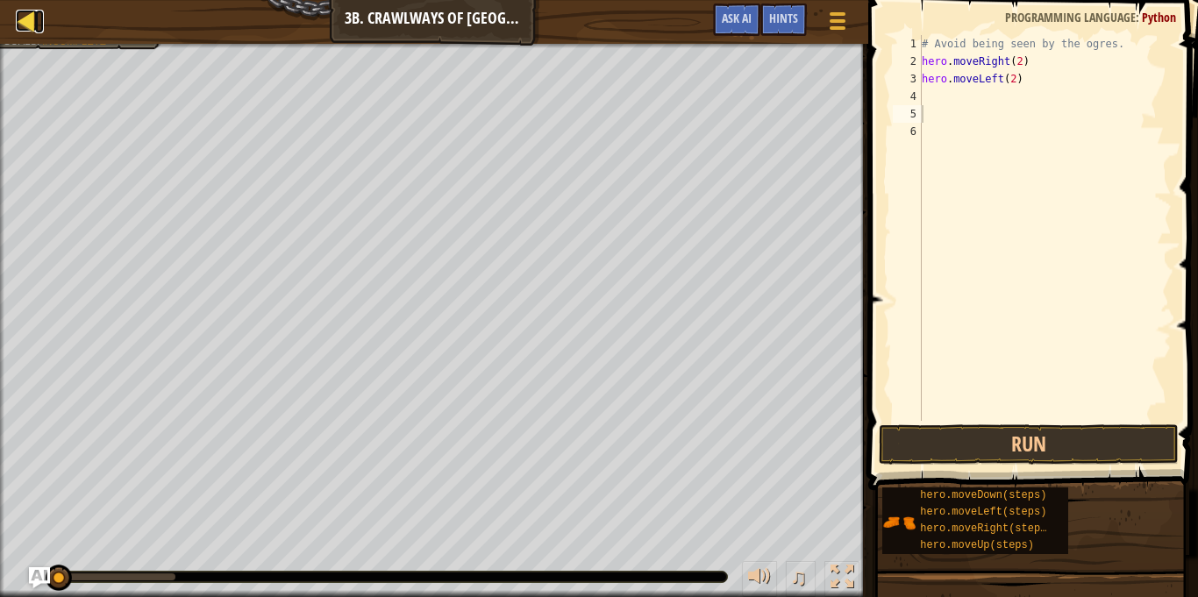
click at [26, 15] on div at bounding box center [27, 21] width 22 height 22
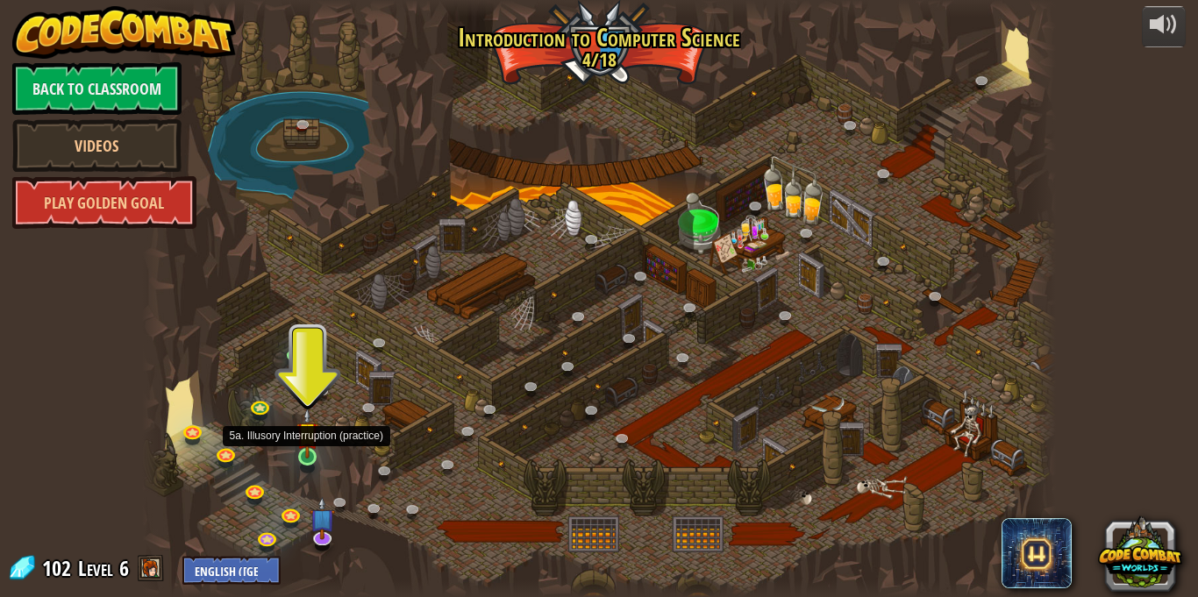
click at [310, 447] on img at bounding box center [307, 433] width 22 height 51
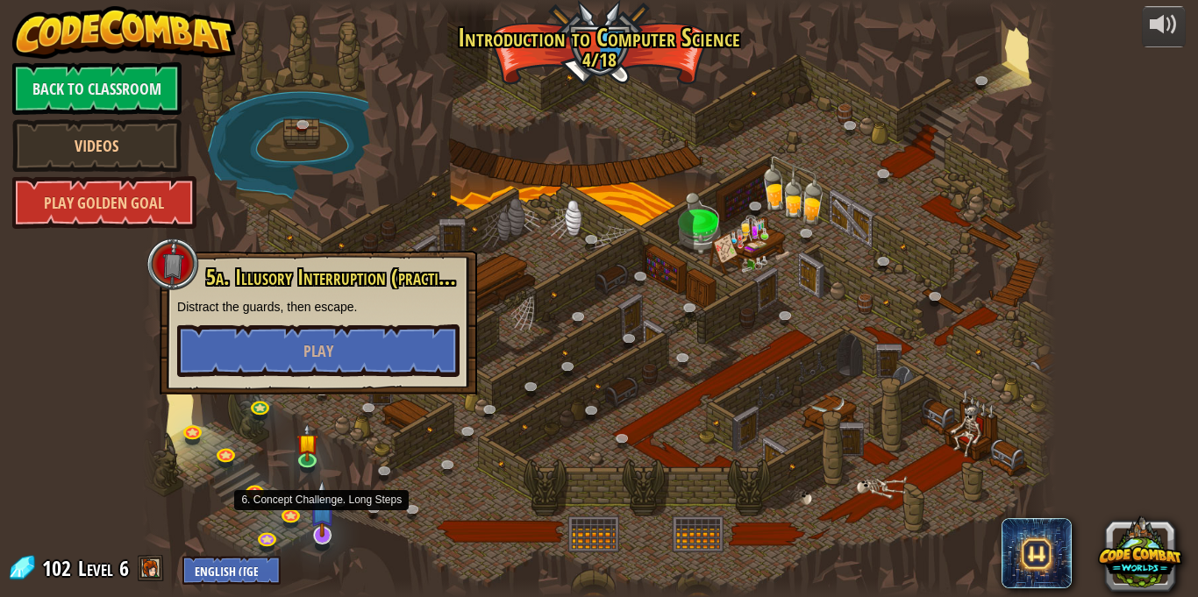
click at [325, 528] on img at bounding box center [322, 509] width 25 height 58
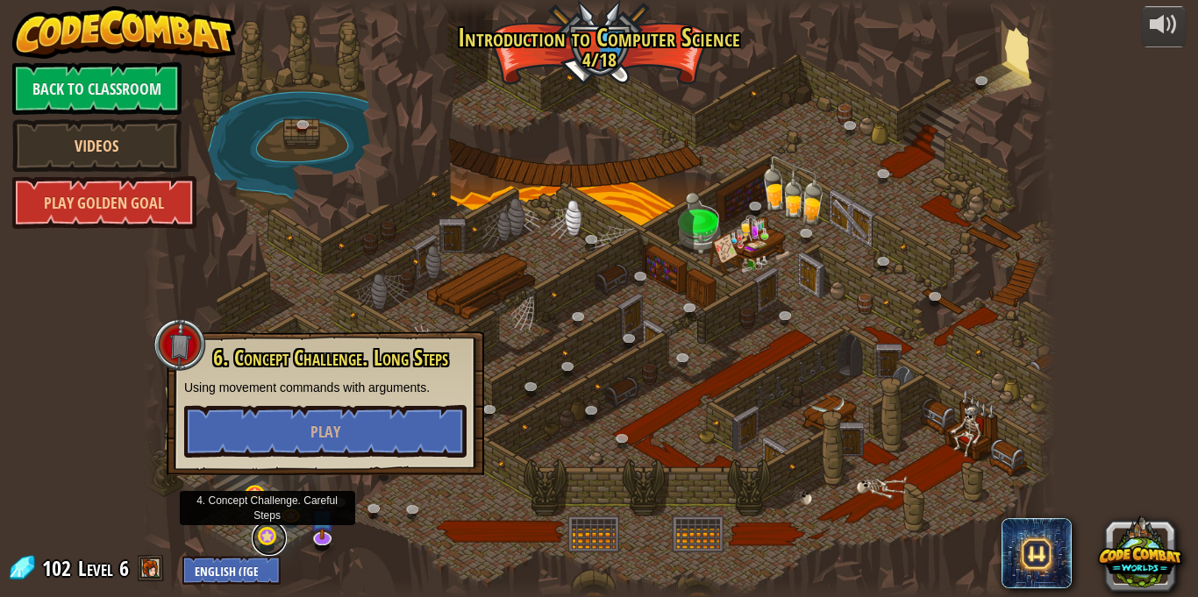
click at [260, 539] on link at bounding box center [269, 538] width 35 height 35
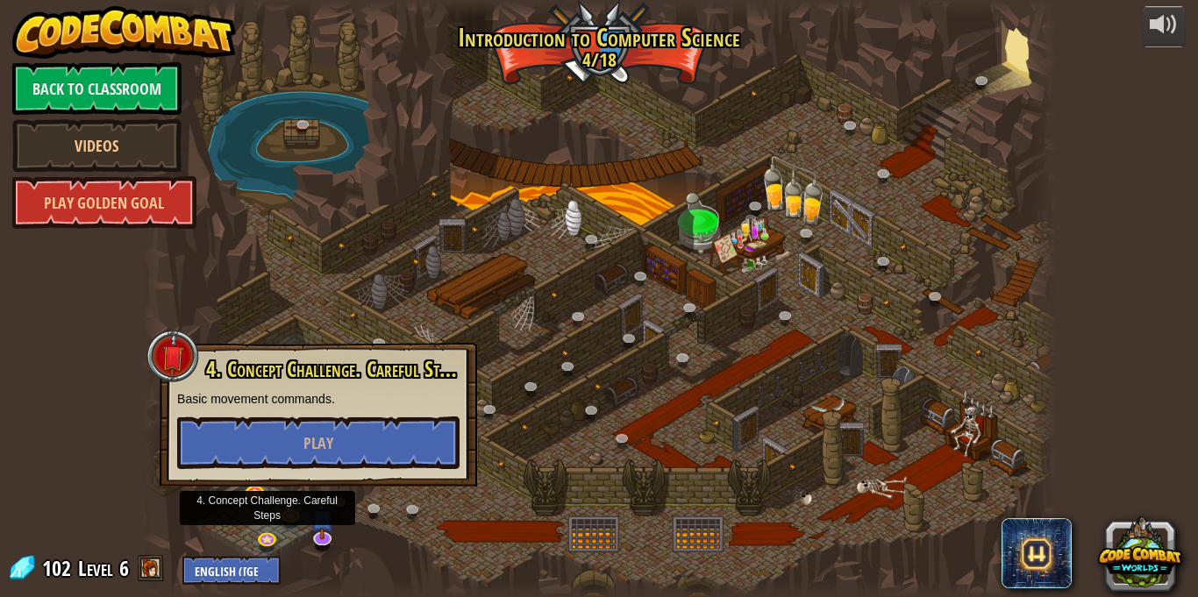
click at [113, 351] on div "powered by Back to Classroom Videos Play Golden Goal 25. Kithgard Gates (Locked…" at bounding box center [599, 298] width 1198 height 597
click at [379, 262] on div at bounding box center [599, 298] width 914 height 597
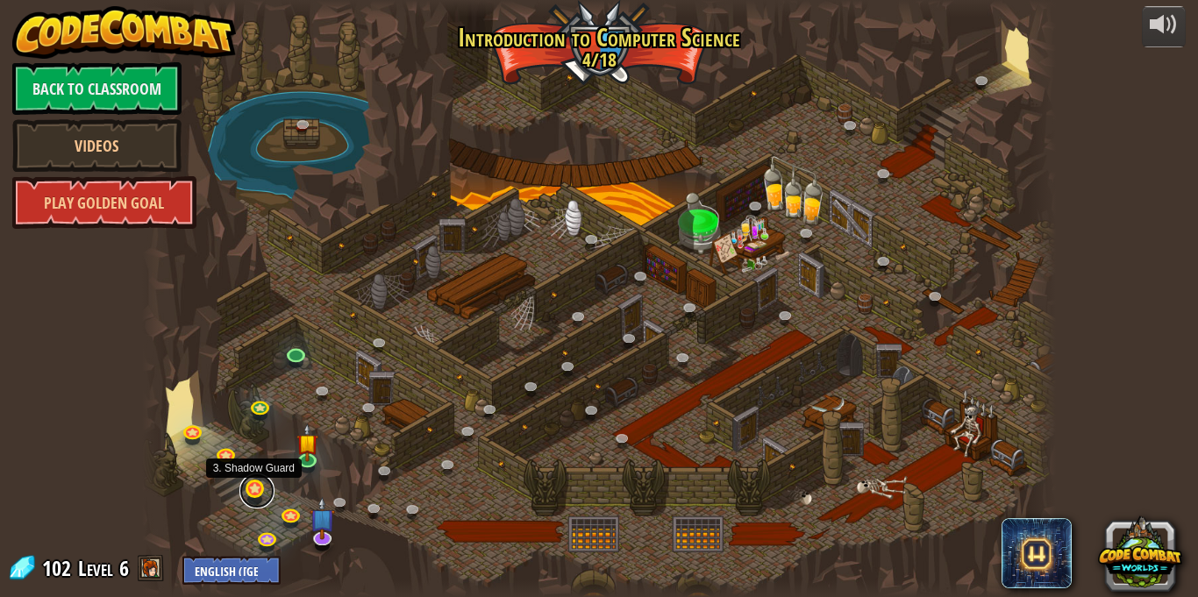
click at [250, 488] on link at bounding box center [256, 491] width 35 height 35
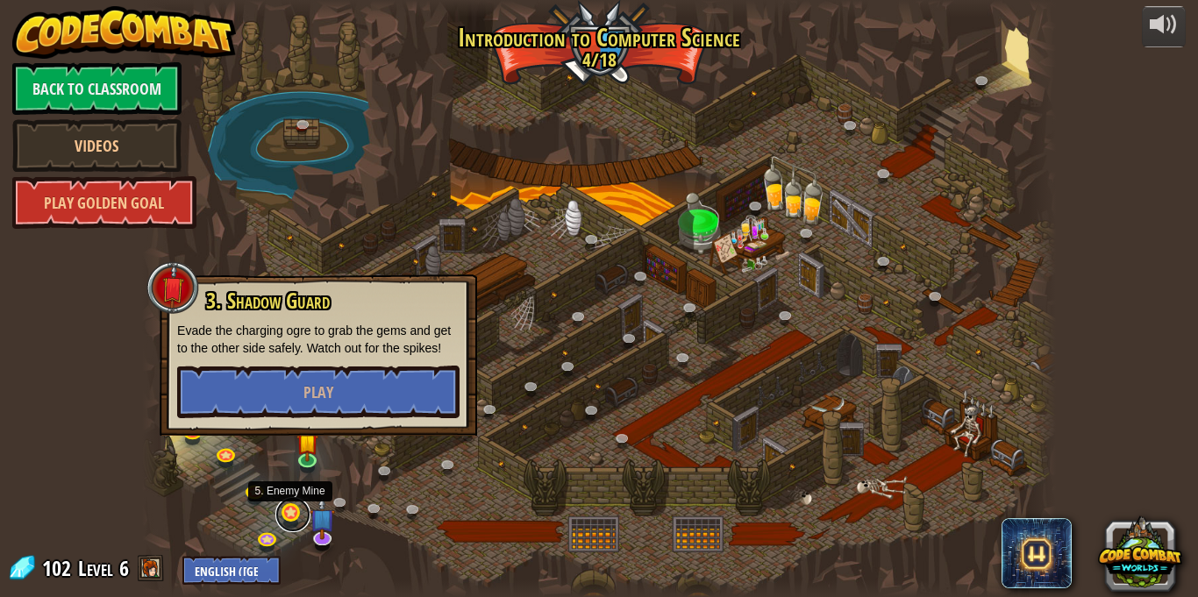
click at [291, 515] on link at bounding box center [292, 514] width 35 height 35
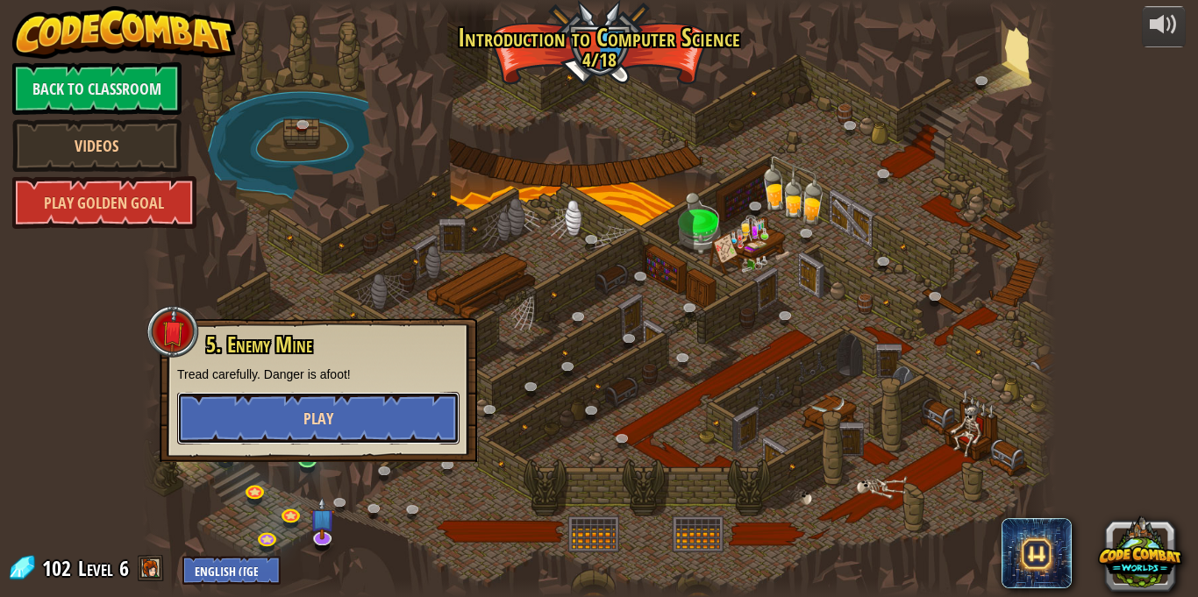
click at [332, 410] on span "Play" at bounding box center [318, 419] width 30 height 22
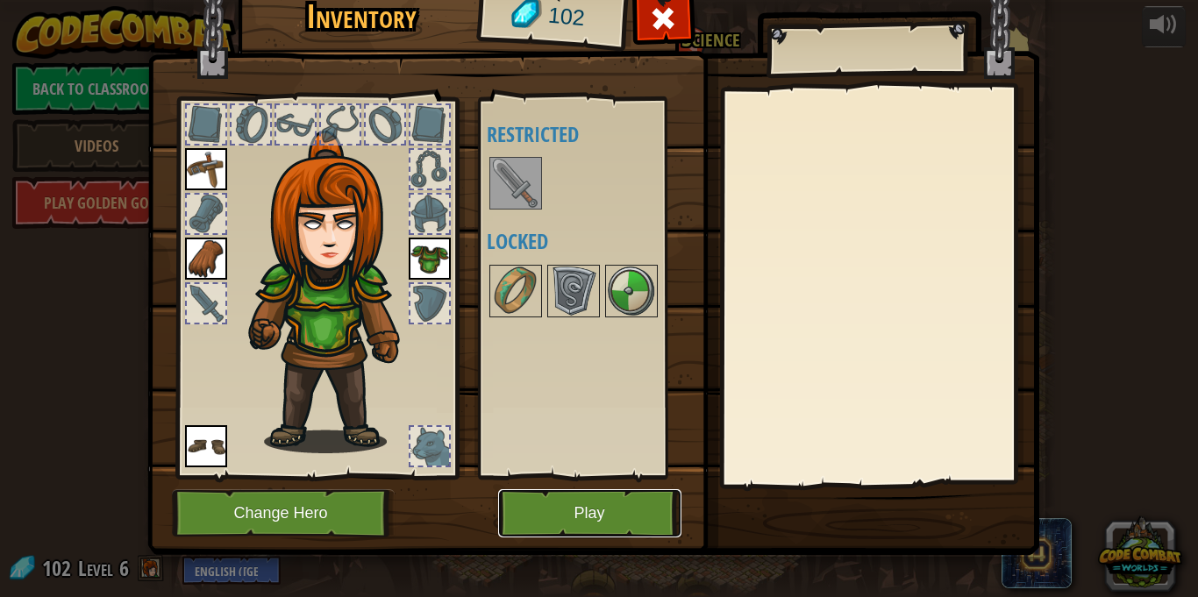
click at [587, 499] on button "Play" at bounding box center [589, 513] width 183 height 48
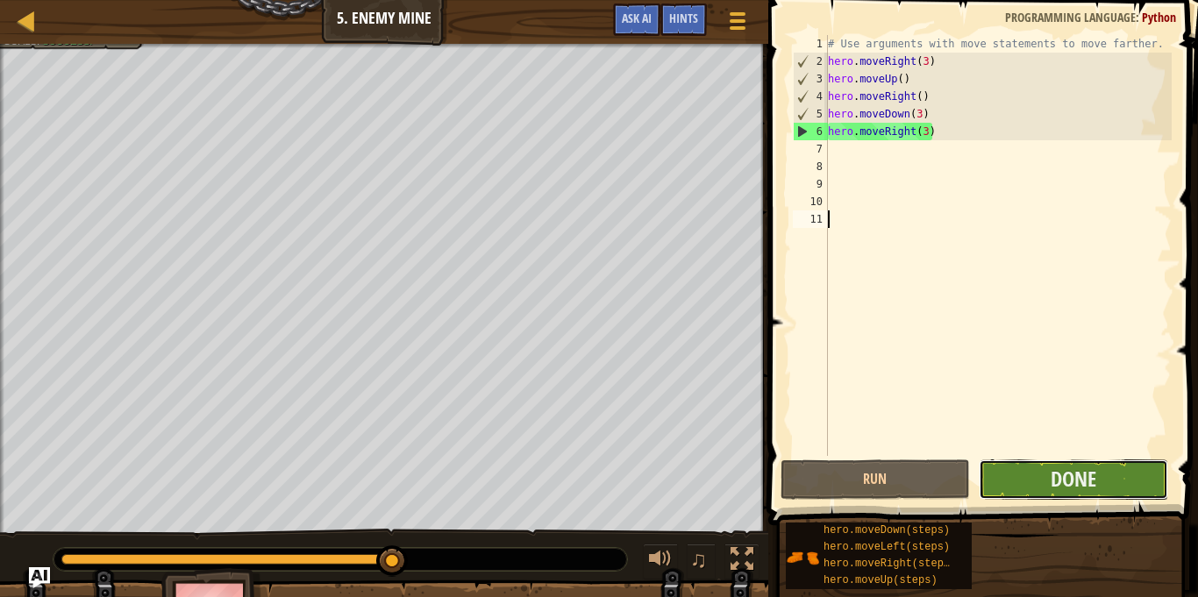
click at [1039, 481] on button "Done" at bounding box center [1073, 479] width 189 height 40
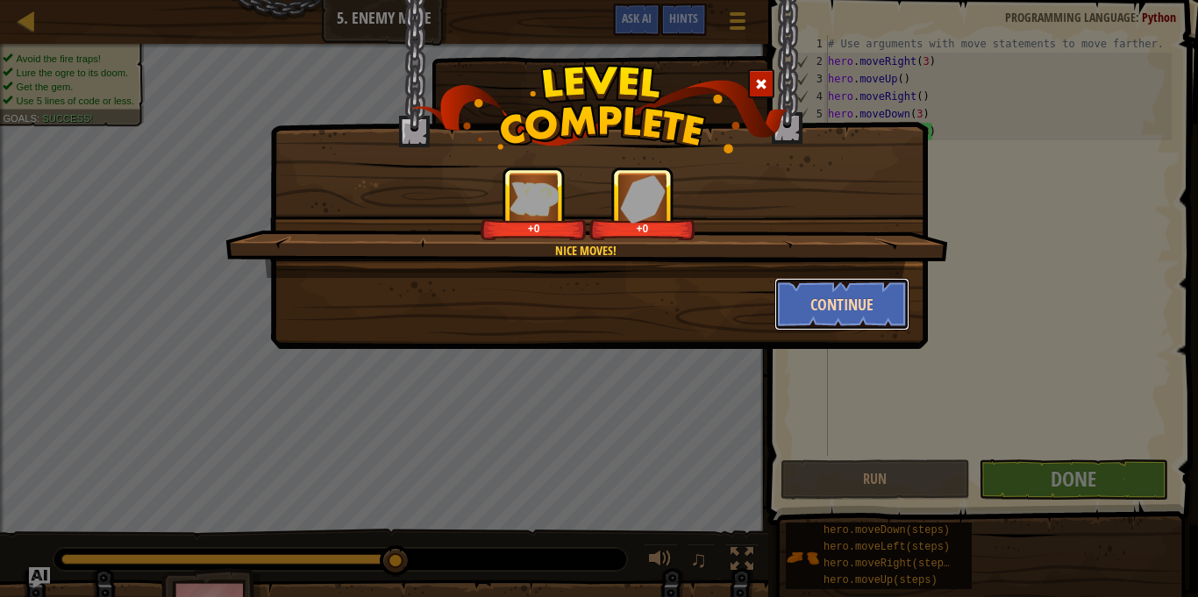
click at [863, 300] on button "Continue" at bounding box center [842, 304] width 136 height 53
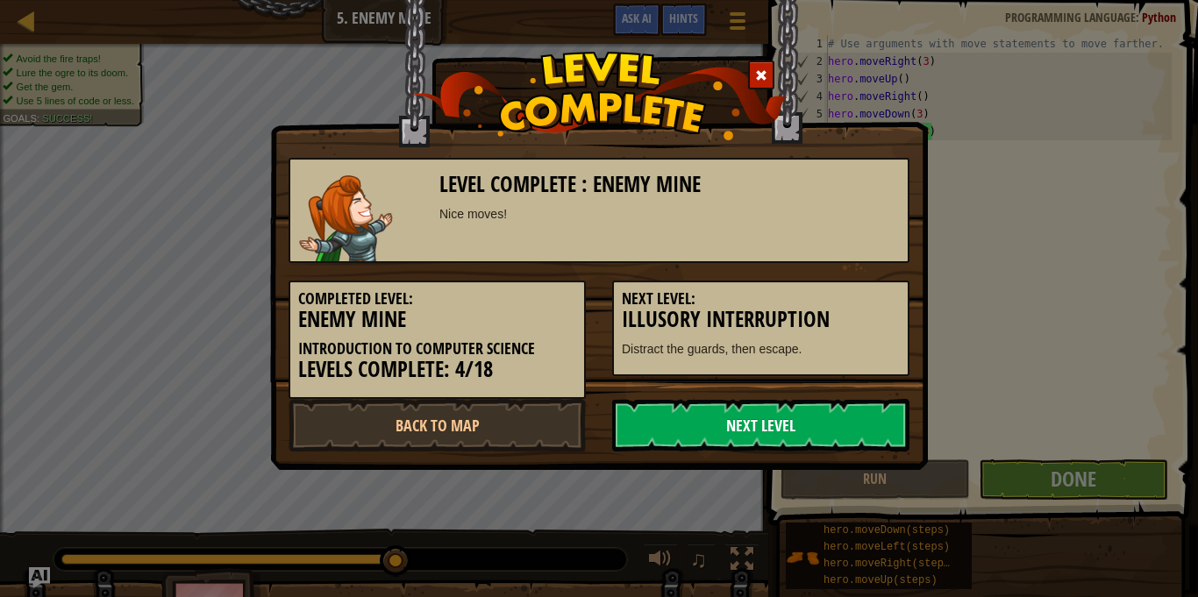
click at [777, 403] on link "Next Level" at bounding box center [760, 425] width 297 height 53
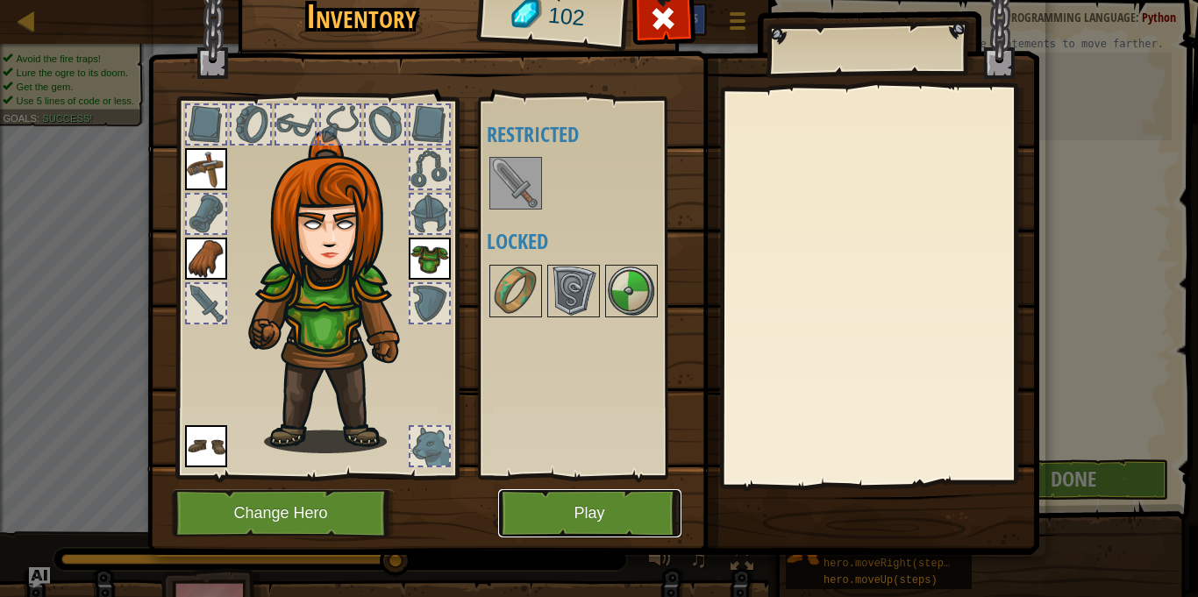
click at [629, 498] on button "Play" at bounding box center [589, 513] width 183 height 48
